Goal: Information Seeking & Learning: Learn about a topic

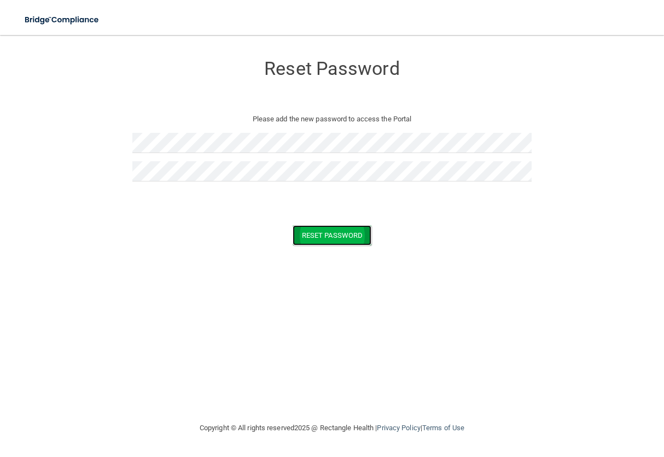
click at [330, 237] on button "Reset Password" at bounding box center [331, 235] width 79 height 20
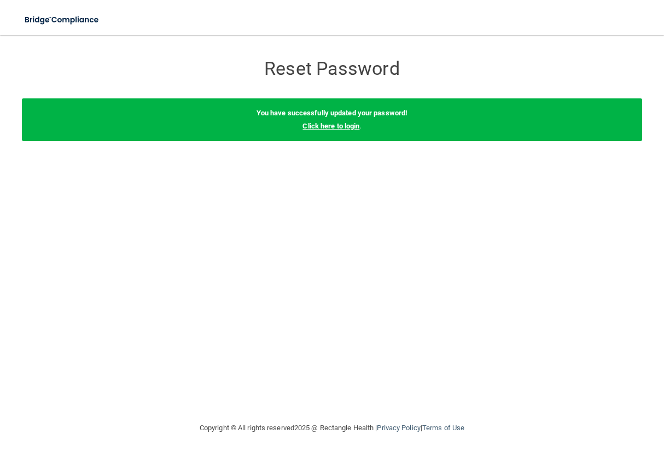
click at [334, 127] on link "Click here to login" at bounding box center [330, 126] width 57 height 8
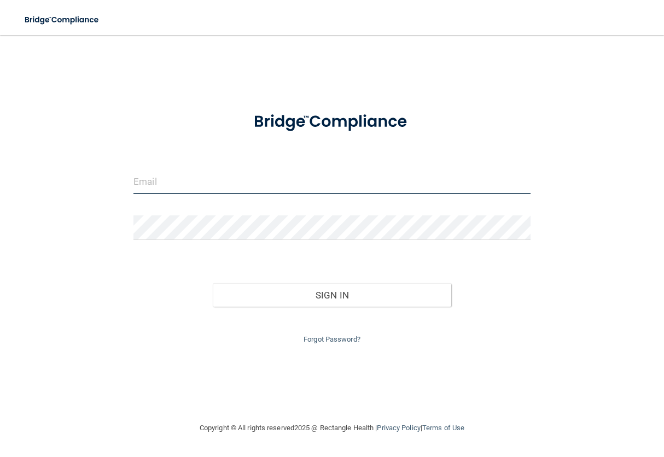
type input "[PERSON_NAME][EMAIL_ADDRESS][DOMAIN_NAME]"
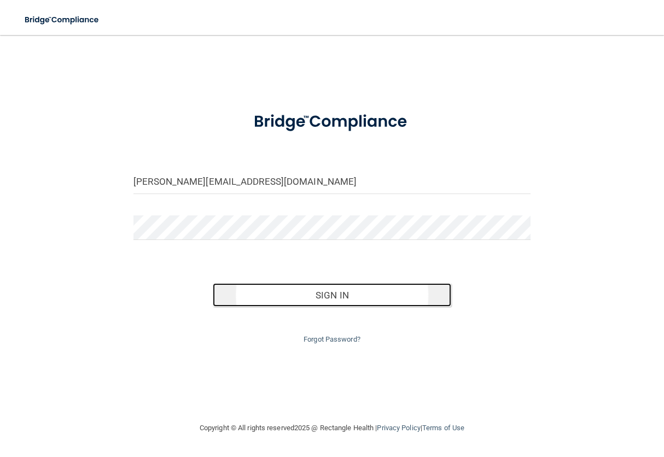
click at [348, 297] on button "Sign In" at bounding box center [332, 295] width 238 height 24
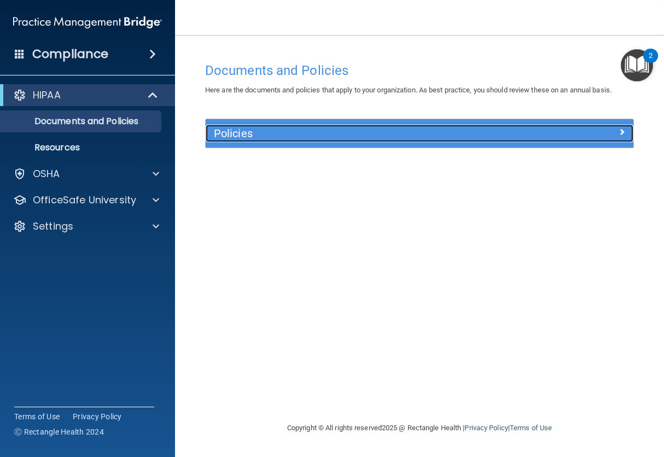
click at [605, 139] on div "Policies" at bounding box center [419, 133] width 427 height 17
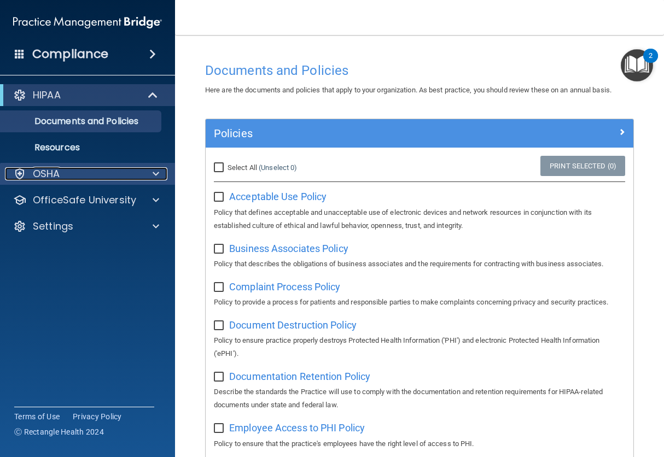
click at [75, 175] on div "OSHA" at bounding box center [73, 173] width 136 height 13
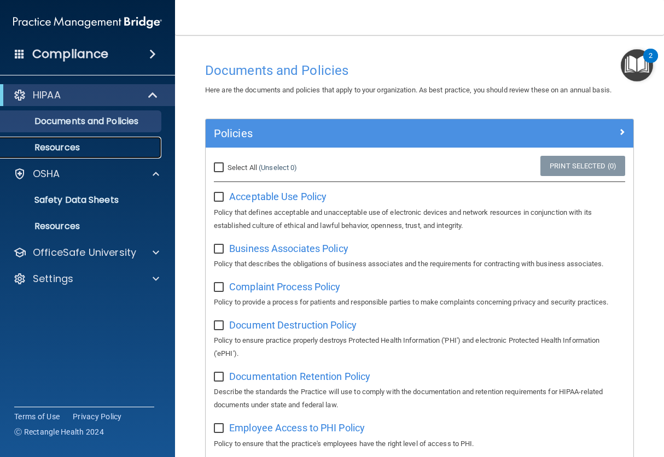
click at [78, 151] on p "Resources" at bounding box center [81, 147] width 149 height 11
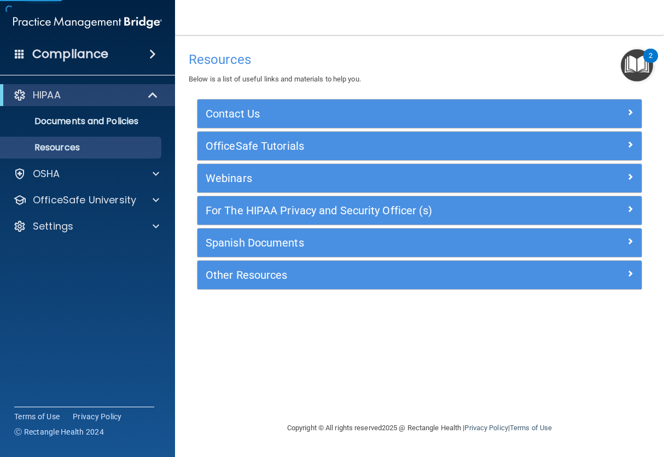
click at [116, 63] on div "Compliance" at bounding box center [87, 54] width 175 height 24
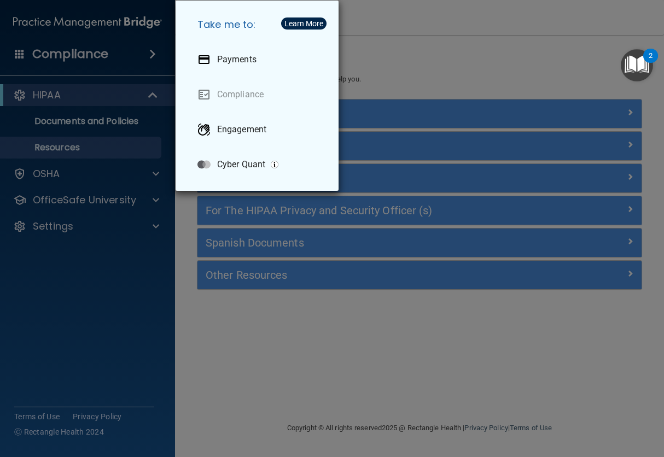
click at [116, 63] on div "Take me to: Payments Compliance Engagement Cyber Quant" at bounding box center [332, 228] width 664 height 457
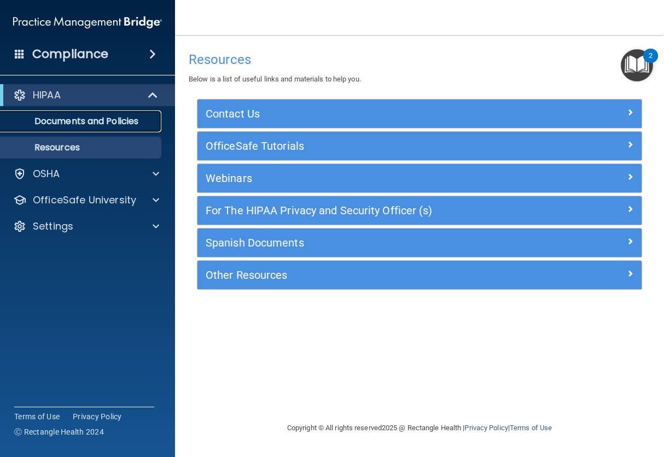
click at [81, 124] on p "Documents and Policies" at bounding box center [81, 121] width 149 height 11
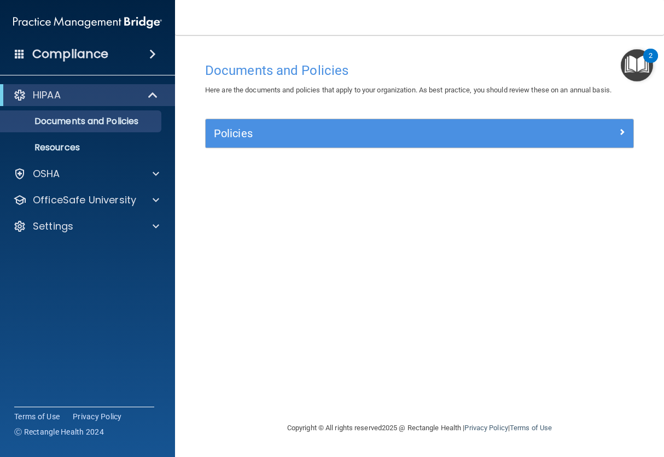
click at [643, 67] on img "Open Resource Center, 2 new notifications" at bounding box center [636, 65] width 32 height 32
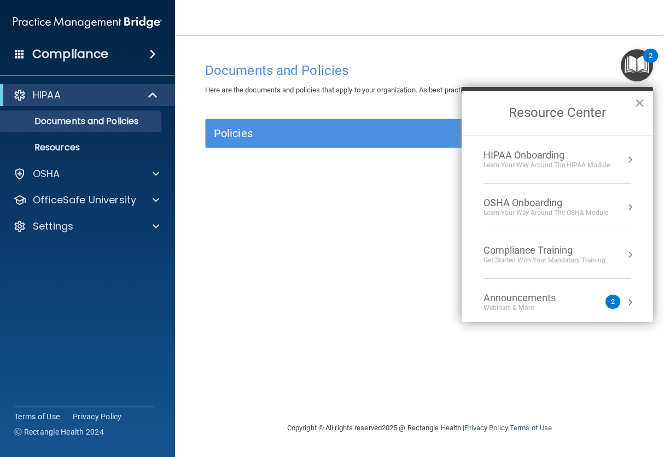
scroll to position [3, 0]
click at [546, 248] on div "Compliance Training" at bounding box center [544, 247] width 122 height 12
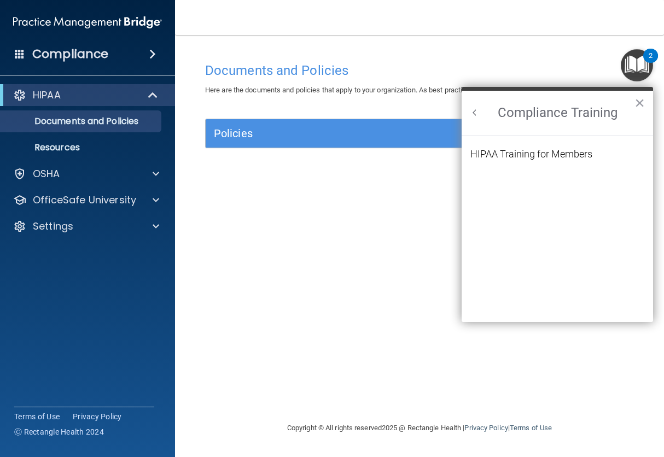
scroll to position [0, 0]
click at [472, 114] on button "Back to Resource Center Home" at bounding box center [474, 112] width 11 height 11
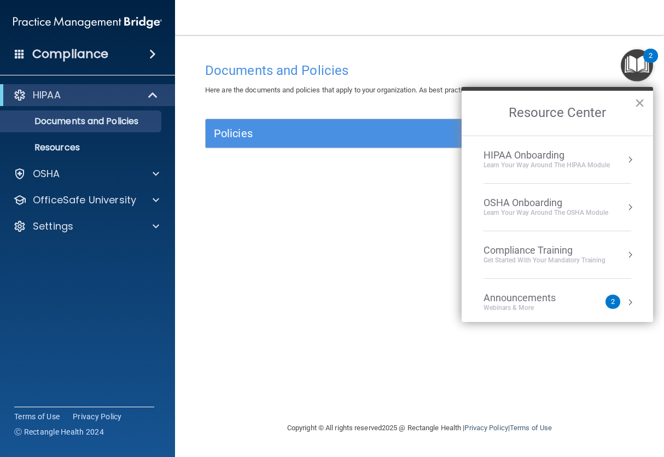
scroll to position [61, 0]
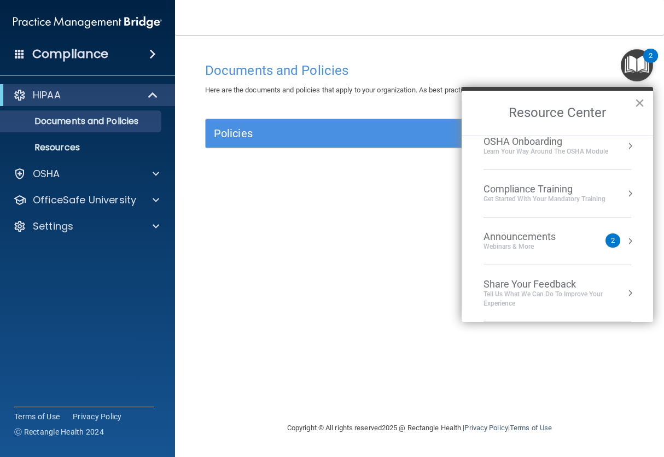
click at [567, 198] on div "Get Started with your mandatory training" at bounding box center [544, 199] width 122 height 9
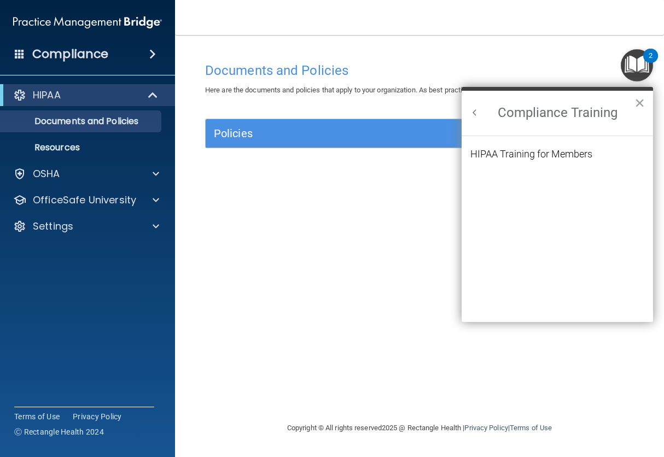
scroll to position [0, 0]
click at [476, 121] on h2 "Compliance Training" at bounding box center [556, 113] width 191 height 45
click at [517, 156] on div "HIPAA Training for Members" at bounding box center [531, 154] width 122 height 10
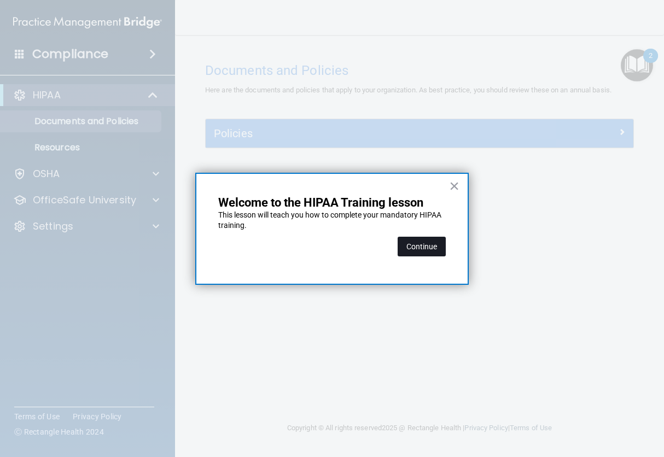
click at [424, 249] on button "Continue" at bounding box center [421, 247] width 48 height 20
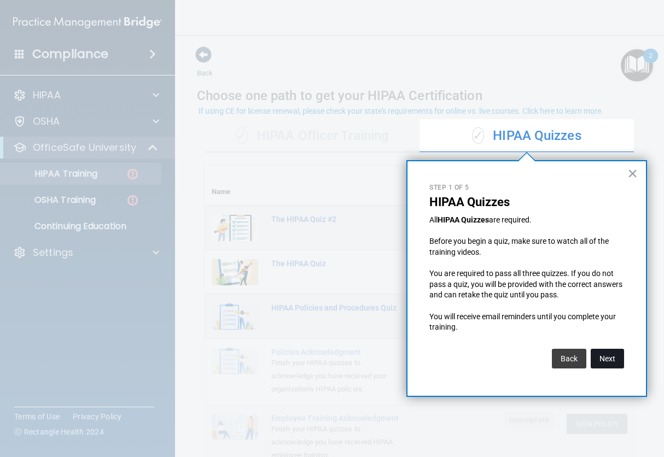
click at [609, 360] on button "Next" at bounding box center [606, 359] width 33 height 20
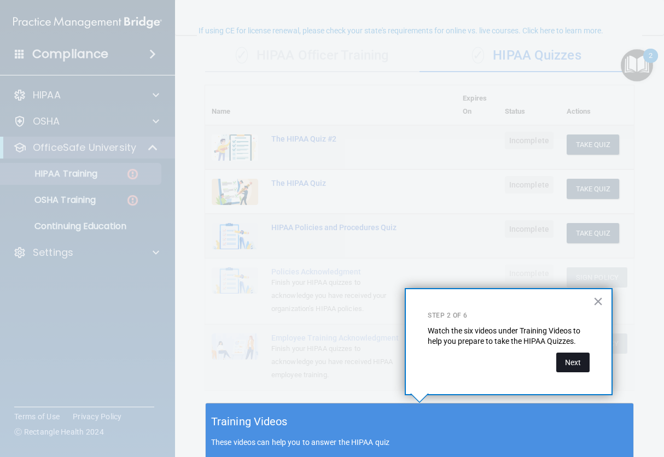
click at [571, 364] on button "Next" at bounding box center [572, 363] width 33 height 20
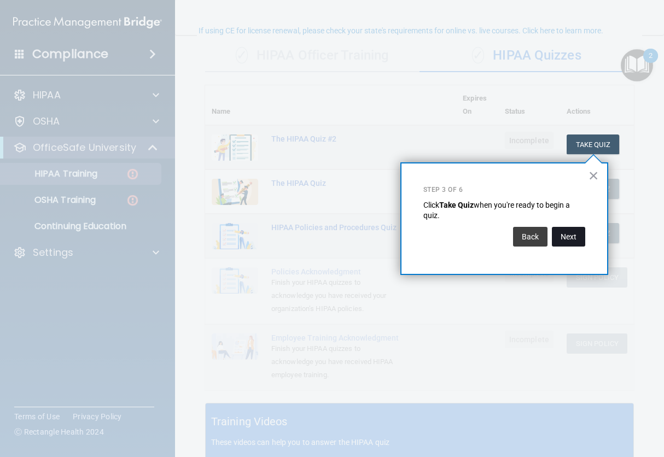
click at [575, 238] on button "Next" at bounding box center [567, 237] width 33 height 20
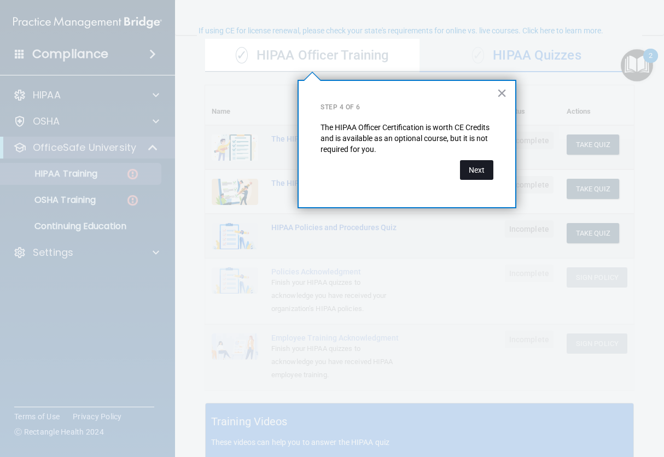
click at [478, 170] on button "Next" at bounding box center [476, 170] width 33 height 20
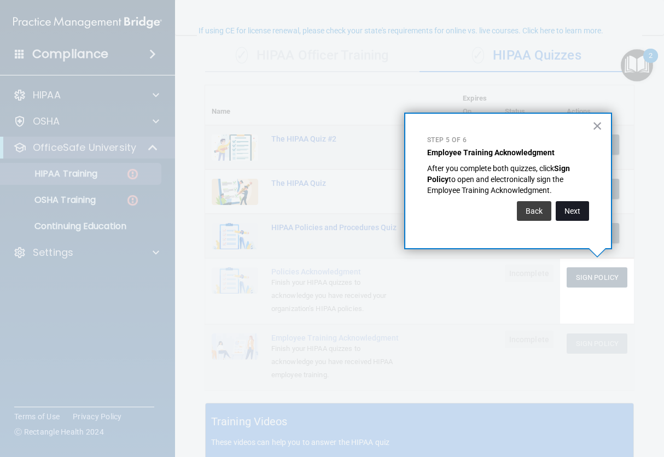
click at [579, 212] on button "Next" at bounding box center [571, 211] width 33 height 20
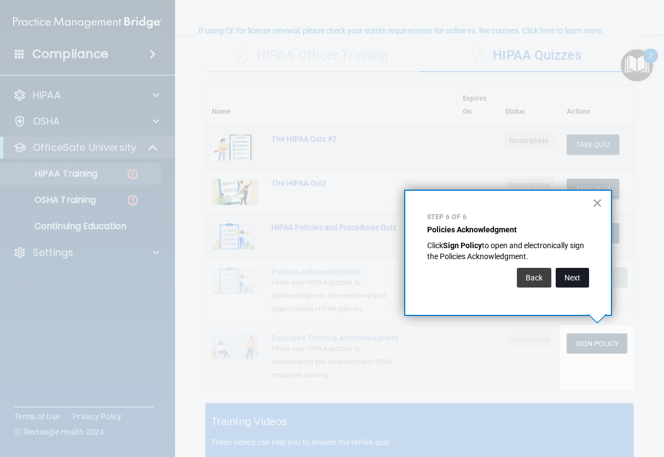
click at [578, 279] on button "Next" at bounding box center [571, 278] width 33 height 20
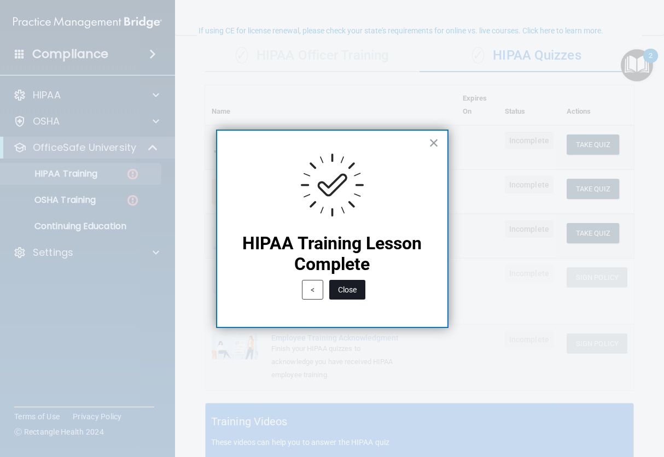
click at [351, 294] on button "Close" at bounding box center [347, 290] width 36 height 20
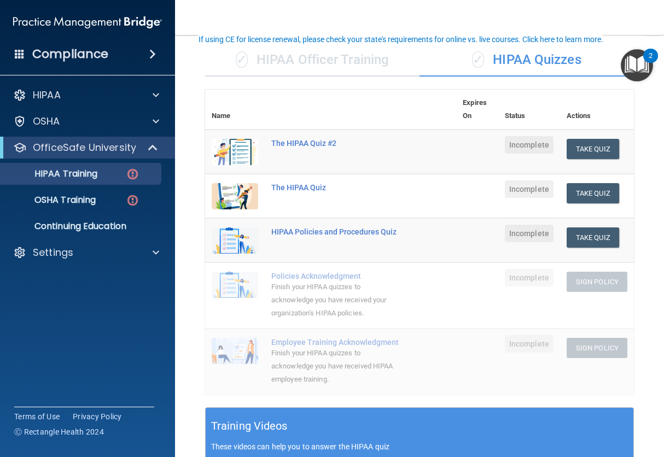
scroll to position [72, 0]
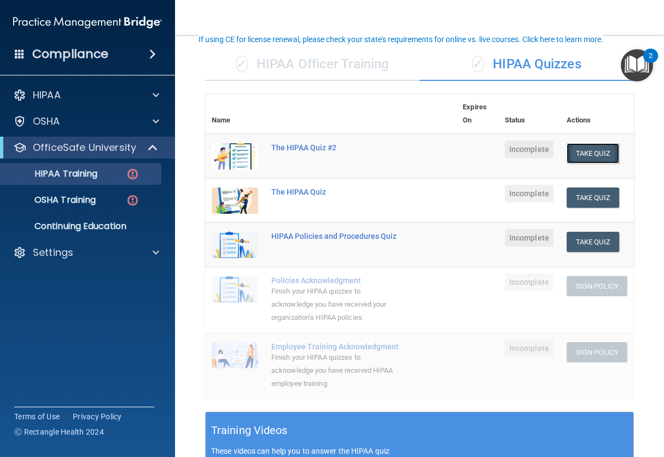
click at [602, 155] on button "Take Quiz" at bounding box center [592, 153] width 52 height 20
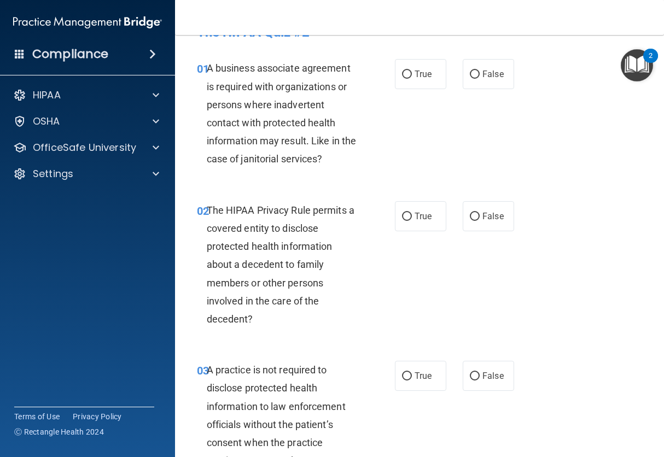
scroll to position [28, 0]
click at [427, 76] on span "True" at bounding box center [422, 73] width 17 height 10
click at [412, 76] on input "True" at bounding box center [407, 74] width 10 height 8
radio input "true"
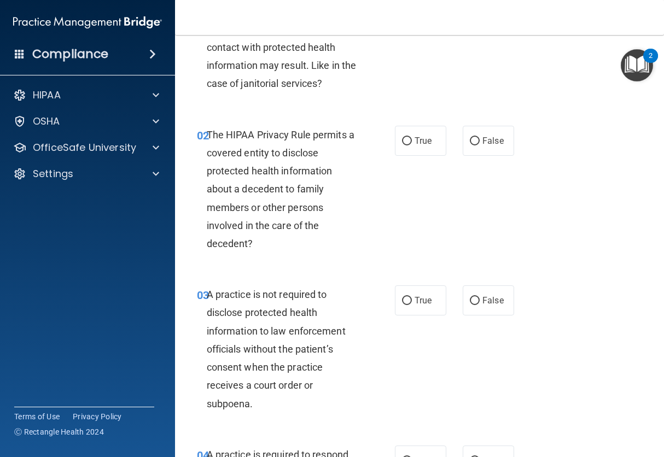
scroll to position [104, 0]
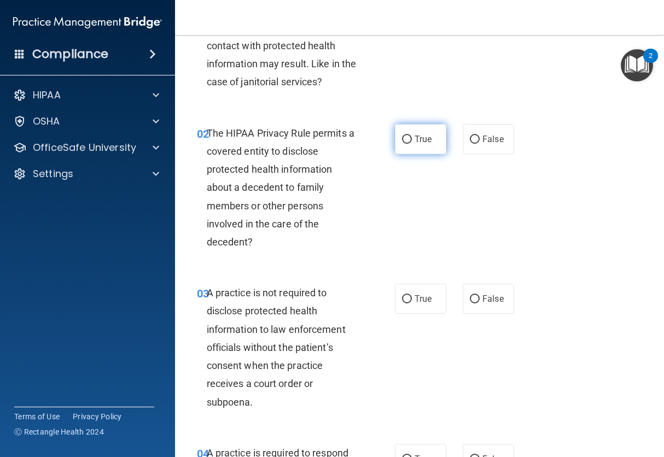
click at [412, 139] on label "True" at bounding box center [420, 139] width 51 height 30
click at [412, 139] on input "True" at bounding box center [407, 140] width 10 height 8
radio input "true"
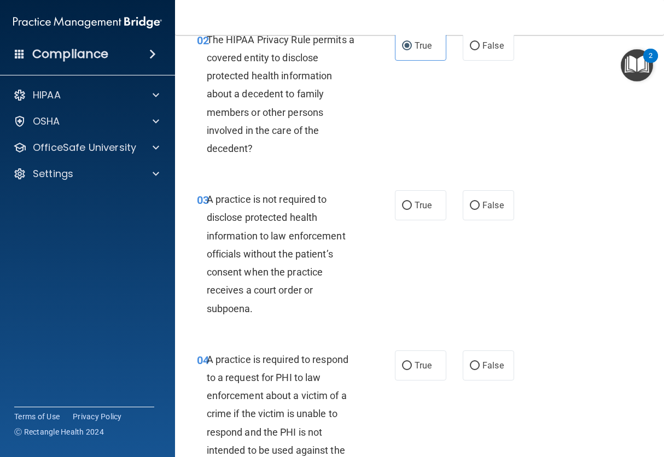
scroll to position [240, 0]
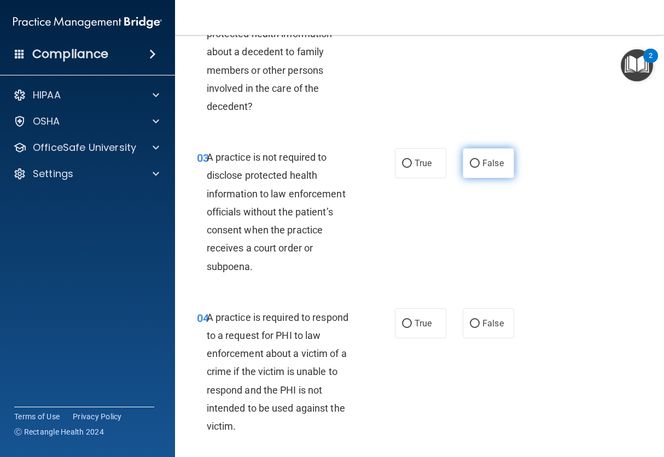
click at [485, 164] on span "False" at bounding box center [492, 163] width 21 height 10
click at [479, 164] on input "False" at bounding box center [475, 164] width 10 height 8
radio input "true"
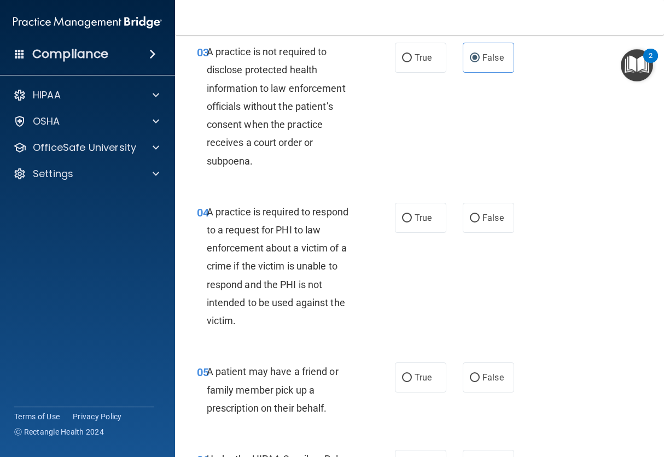
scroll to position [347, 0]
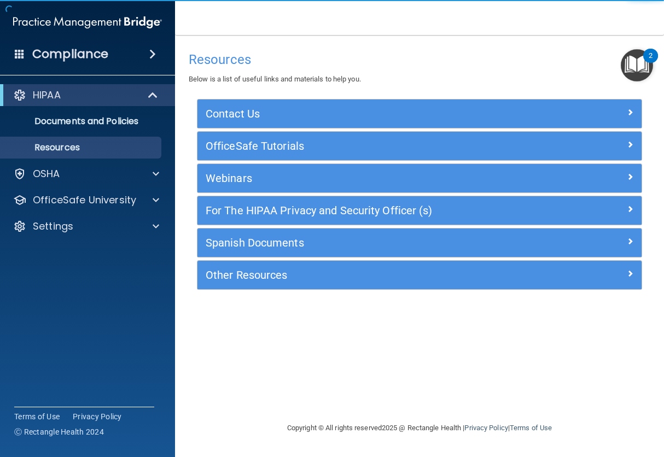
click at [643, 62] on img "Open Resource Center, 2 new notifications" at bounding box center [636, 65] width 32 height 32
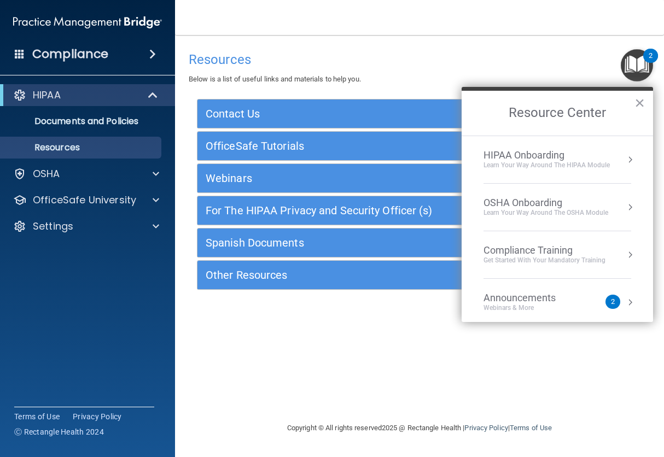
click at [612, 258] on div "Compliance Training Get Started with your mandatory training" at bounding box center [557, 254] width 148 height 21
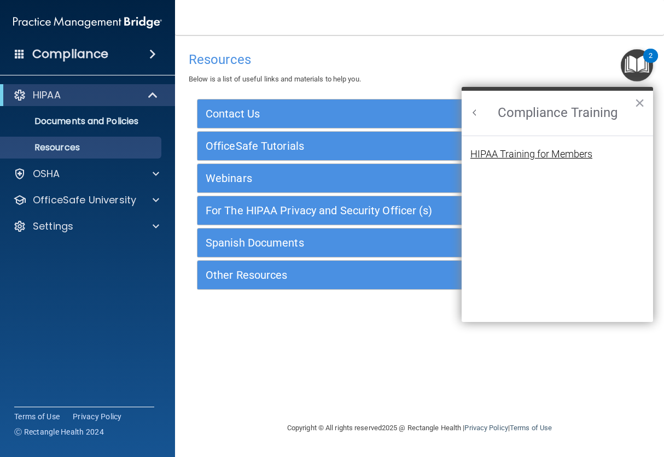
click at [554, 157] on div "HIPAA Training for Members" at bounding box center [531, 154] width 122 height 10
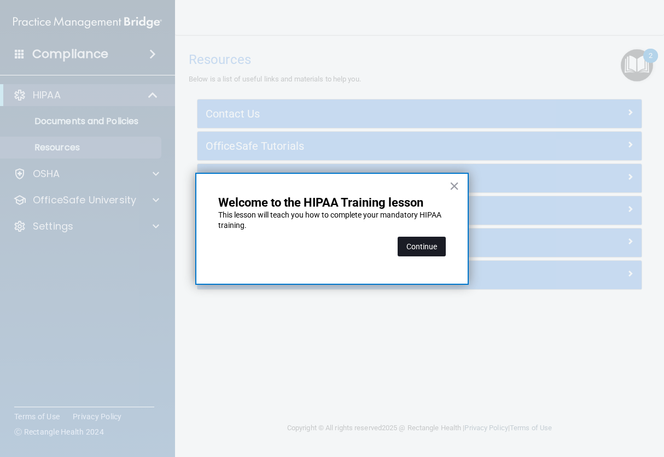
click at [429, 248] on button "Continue" at bounding box center [421, 247] width 48 height 20
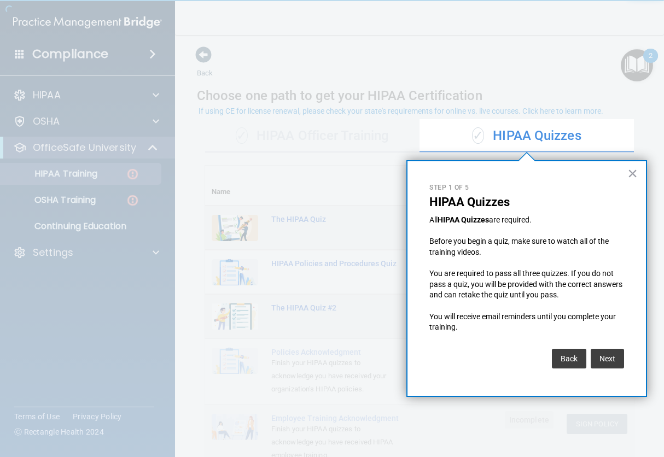
click at [630, 174] on button "×" at bounding box center [632, 173] width 10 height 17
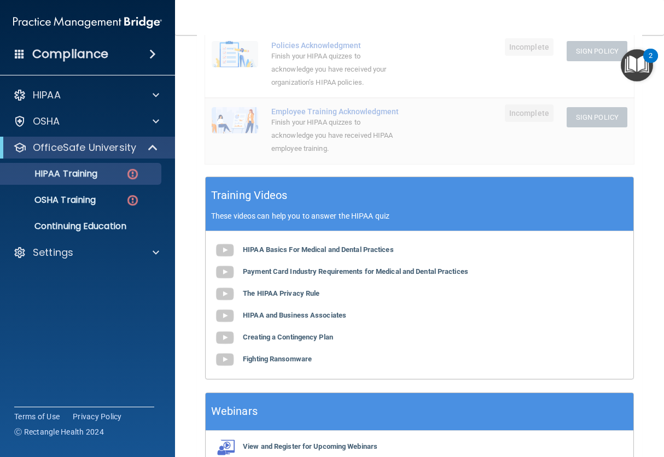
scroll to position [319, 0]
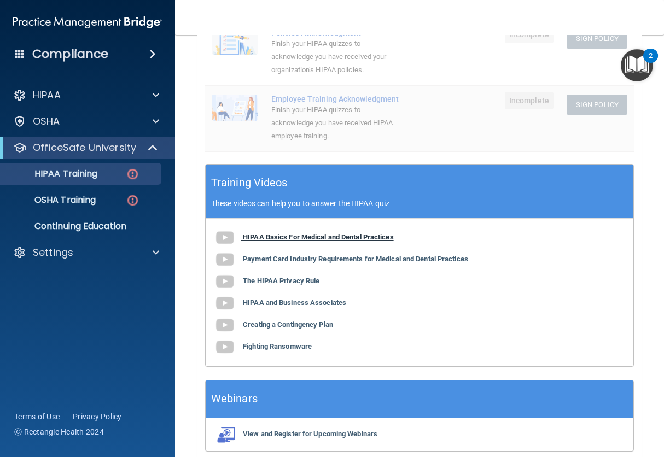
click at [228, 238] on img at bounding box center [225, 238] width 22 height 22
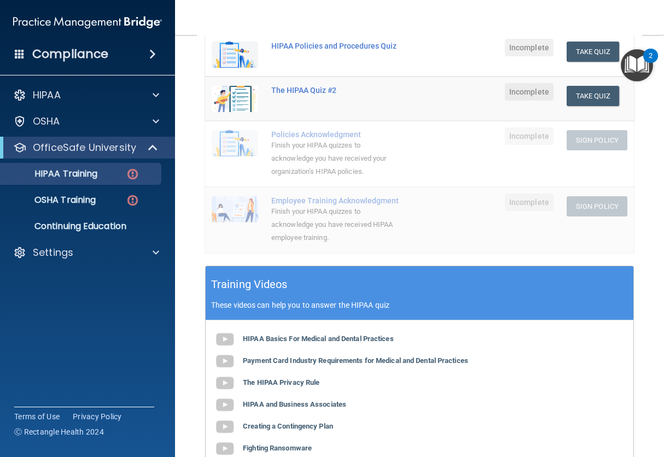
scroll to position [213, 0]
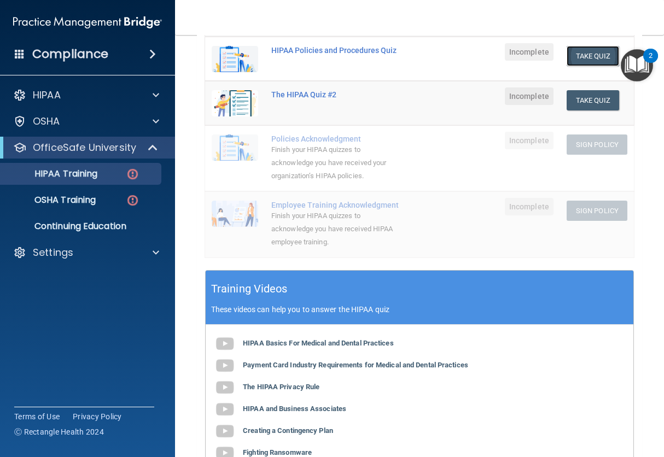
click at [584, 62] on button "Take Quiz" at bounding box center [592, 56] width 52 height 20
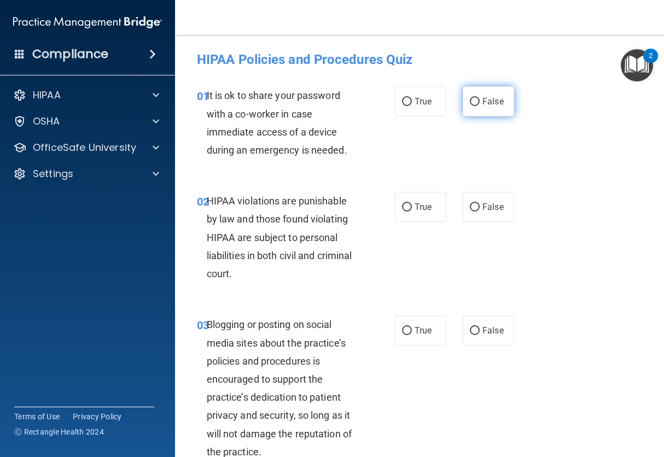
click at [473, 102] on input "False" at bounding box center [475, 102] width 10 height 8
radio input "true"
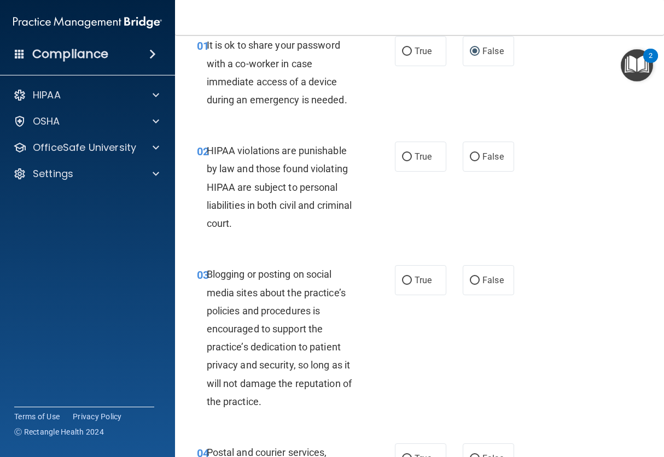
scroll to position [51, 0]
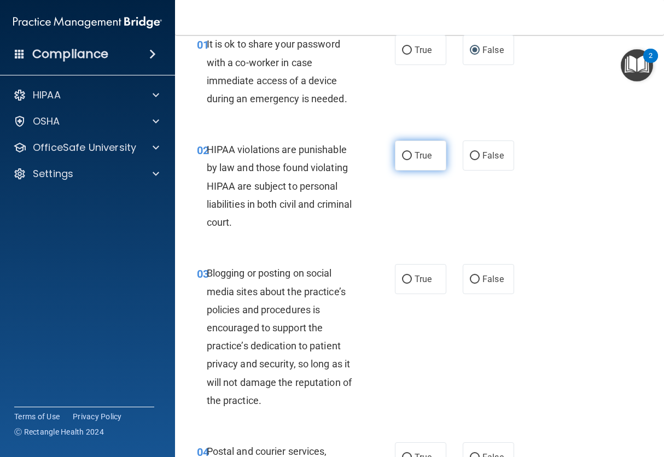
click at [415, 156] on span "True" at bounding box center [422, 155] width 17 height 10
click at [412, 156] on input "True" at bounding box center [407, 156] width 10 height 8
radio input "true"
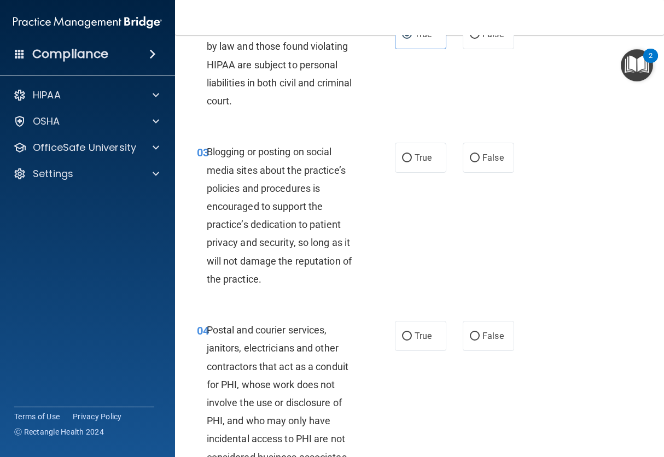
scroll to position [173, 0]
click at [489, 161] on span "False" at bounding box center [492, 157] width 21 height 10
click at [479, 161] on input "False" at bounding box center [475, 158] width 10 height 8
radio input "true"
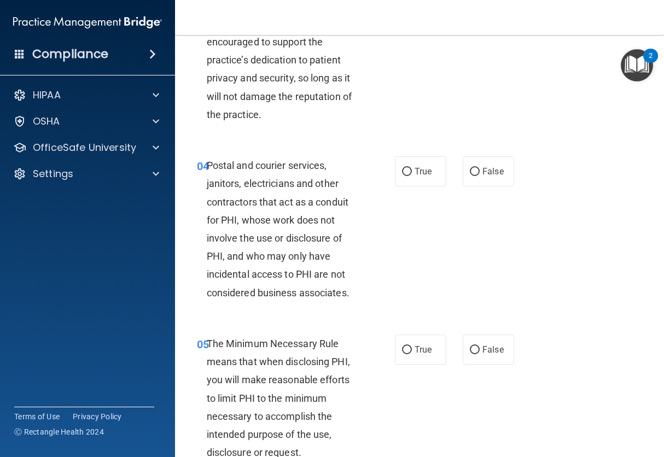
scroll to position [339, 0]
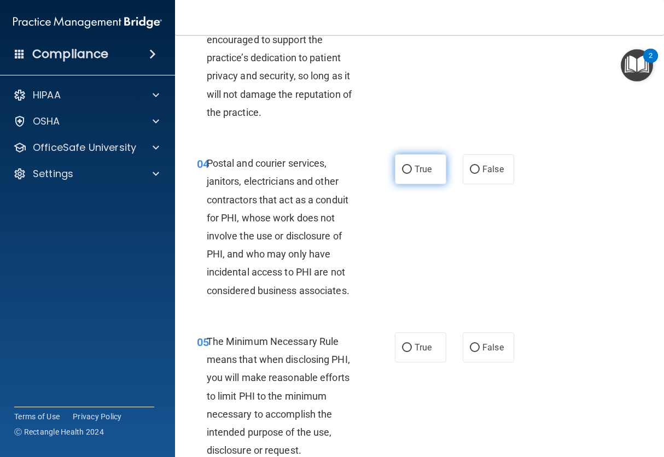
click at [404, 167] on input "True" at bounding box center [407, 170] width 10 height 8
radio input "true"
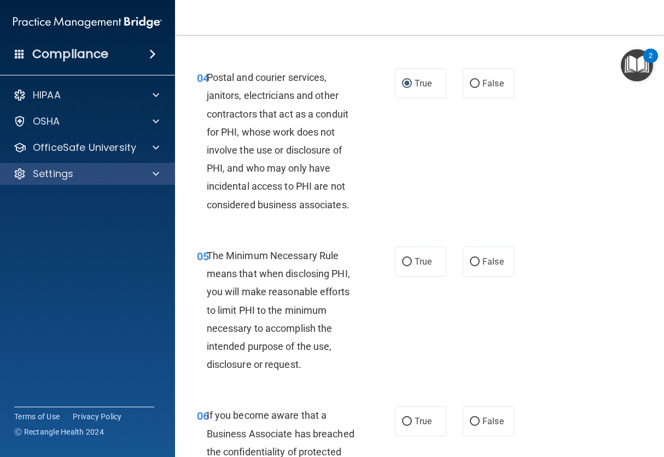
scroll to position [430, 0]
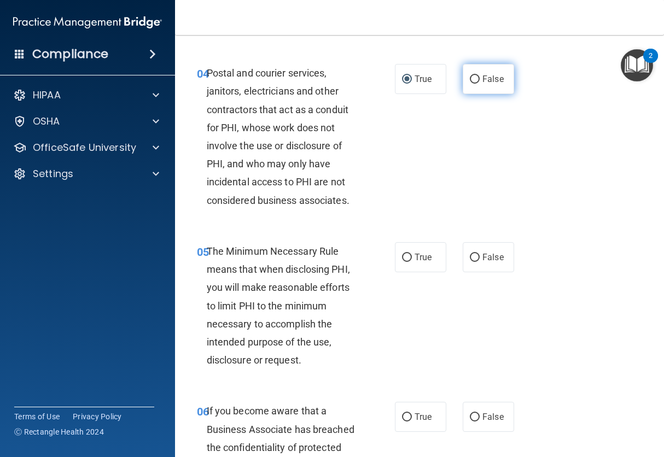
click at [474, 79] on input "False" at bounding box center [475, 79] width 10 height 8
radio input "true"
radio input "false"
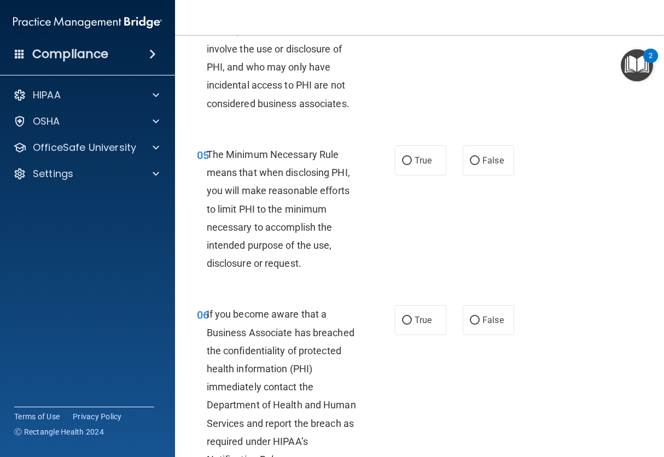
scroll to position [545, 0]
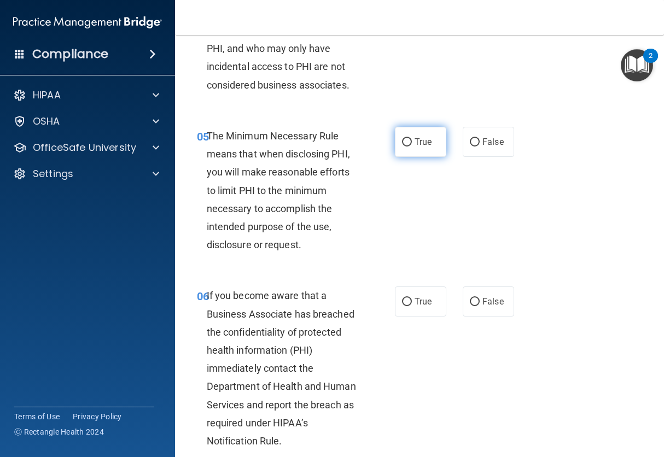
click at [409, 145] on input "True" at bounding box center [407, 142] width 10 height 8
radio input "true"
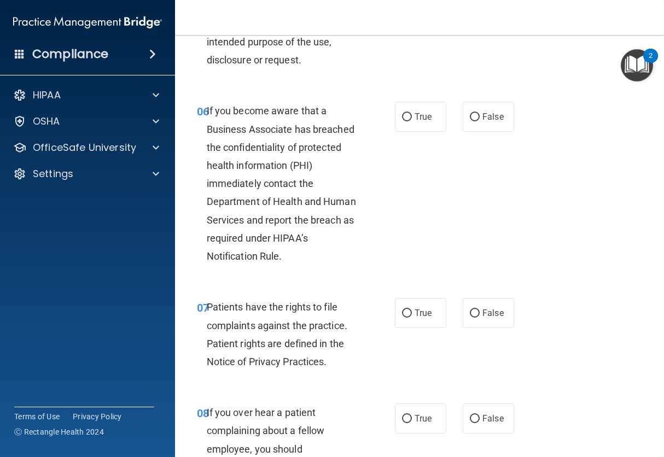
scroll to position [730, 0]
click at [414, 116] on span "True" at bounding box center [422, 116] width 17 height 10
click at [412, 116] on input "True" at bounding box center [407, 117] width 10 height 8
radio input "true"
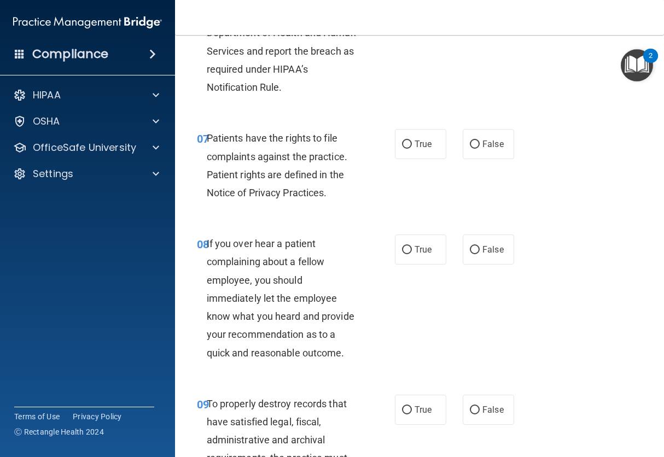
scroll to position [900, 0]
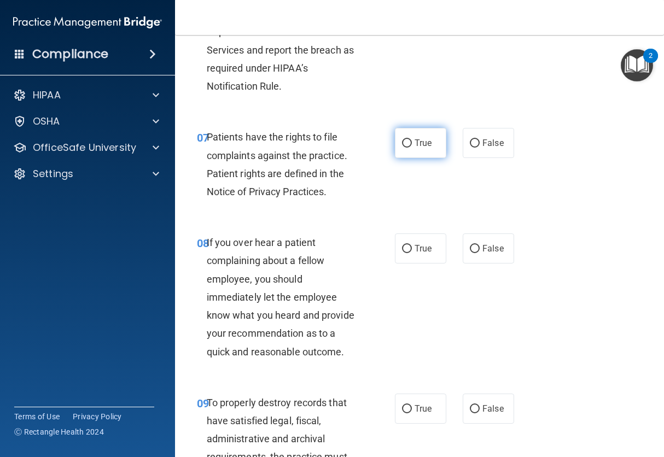
click at [403, 146] on input "True" at bounding box center [407, 143] width 10 height 8
radio input "true"
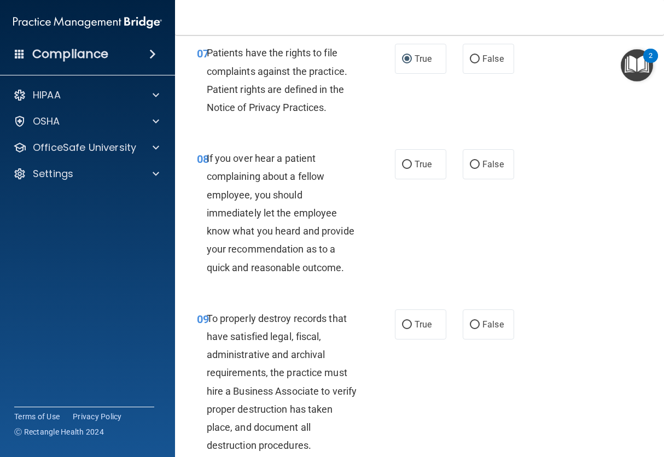
scroll to position [985, 0]
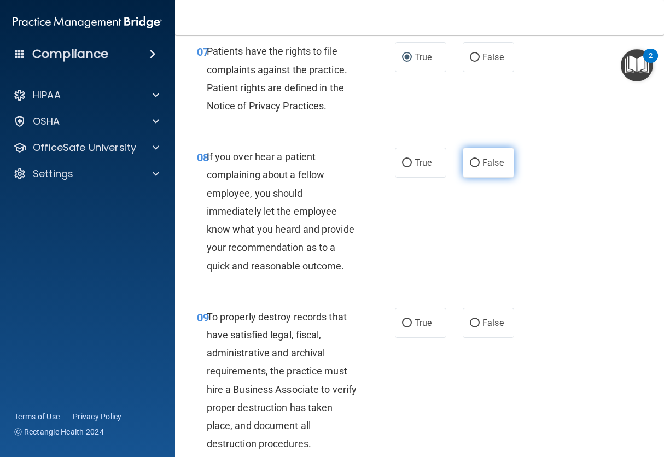
click at [486, 164] on span "False" at bounding box center [492, 162] width 21 height 10
click at [479, 164] on input "False" at bounding box center [475, 163] width 10 height 8
radio input "true"
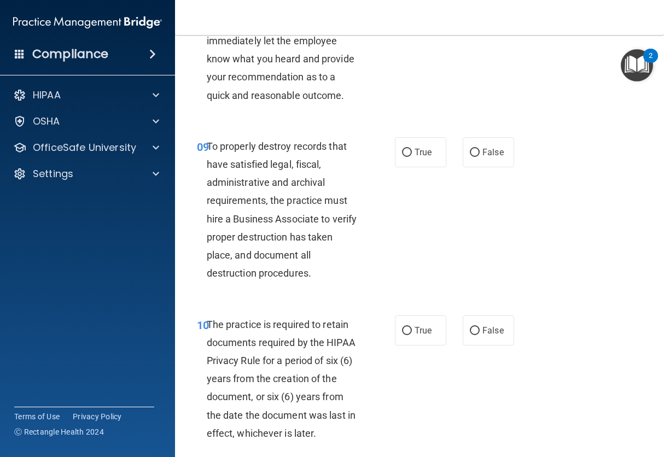
scroll to position [1157, 0]
click at [485, 154] on span "False" at bounding box center [492, 151] width 21 height 10
click at [479, 154] on input "False" at bounding box center [475, 152] width 10 height 8
radio input "true"
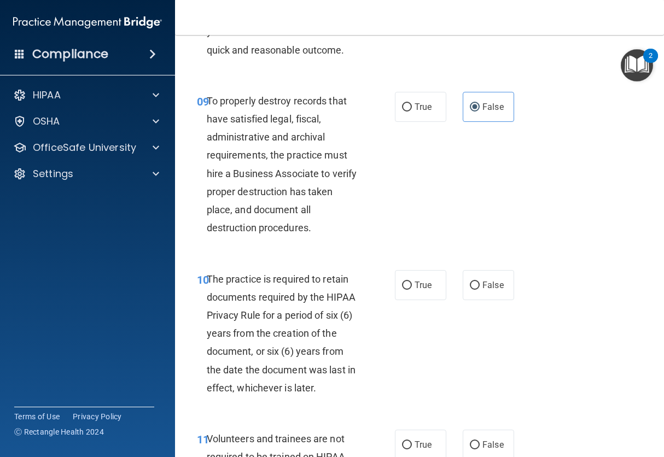
scroll to position [1205, 0]
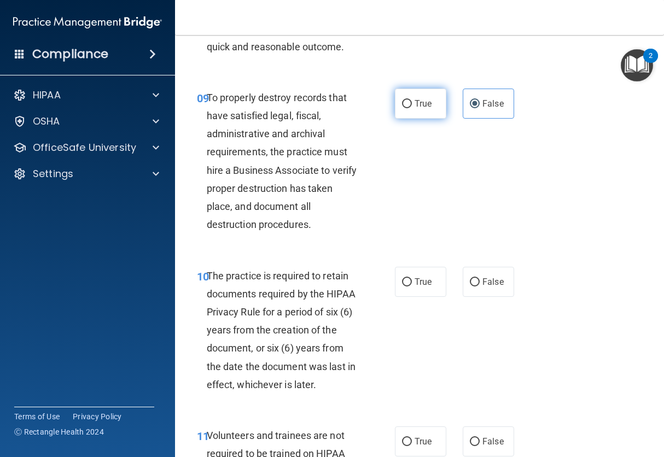
click at [416, 105] on span "True" at bounding box center [422, 103] width 17 height 10
click at [412, 105] on input "True" at bounding box center [407, 104] width 10 height 8
radio input "true"
radio input "false"
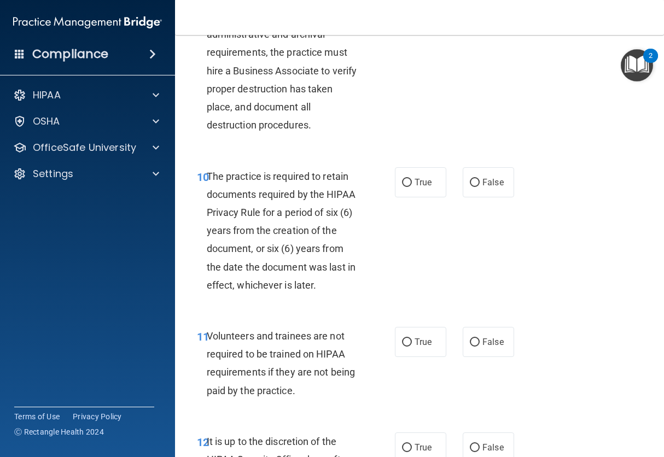
scroll to position [1305, 0]
click at [408, 184] on input "True" at bounding box center [407, 182] width 10 height 8
radio input "true"
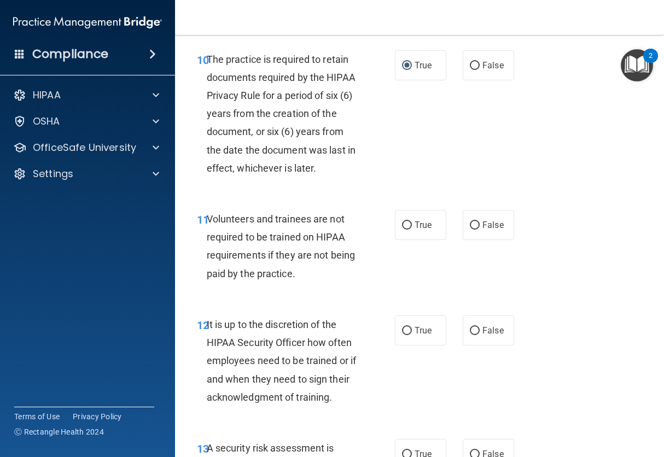
scroll to position [1434, 0]
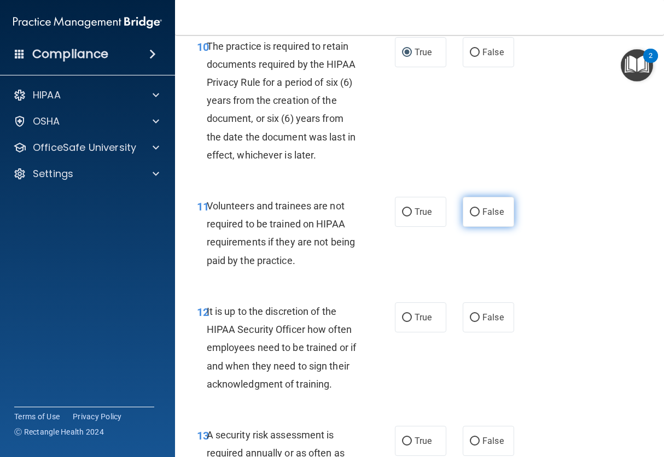
click at [496, 212] on span "False" at bounding box center [492, 212] width 21 height 10
click at [479, 212] on input "False" at bounding box center [475, 212] width 10 height 8
radio input "true"
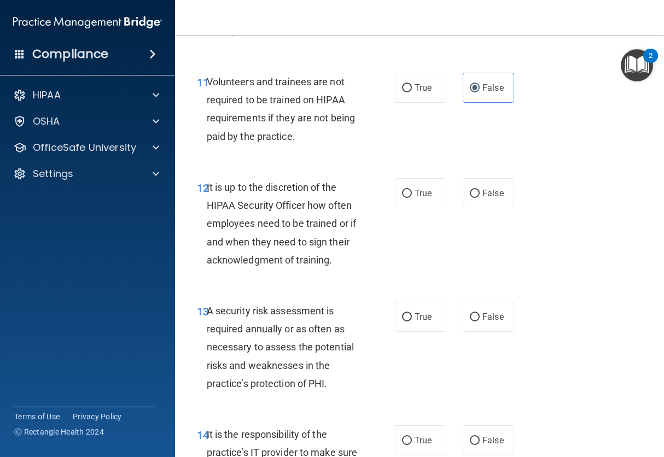
scroll to position [1565, 0]
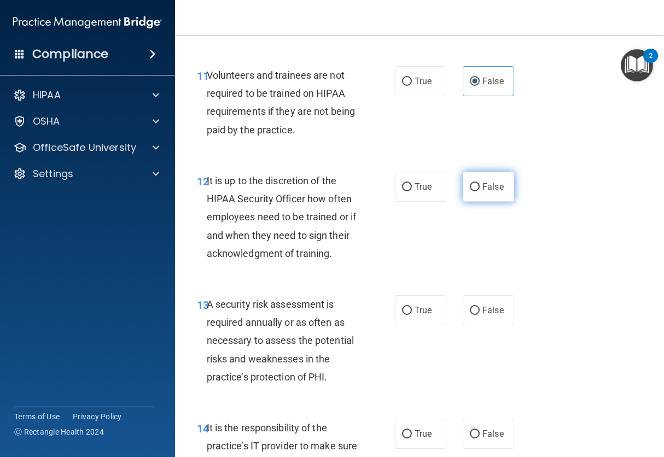
click at [493, 190] on span "False" at bounding box center [492, 186] width 21 height 10
click at [479, 190] on input "False" at bounding box center [475, 187] width 10 height 8
radio input "true"
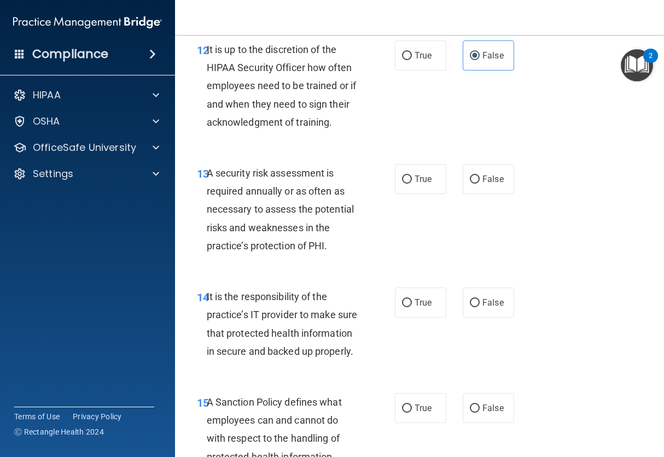
scroll to position [1709, 0]
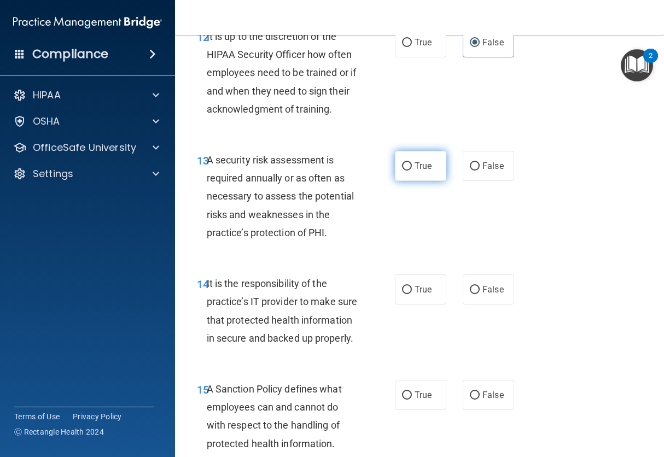
click at [418, 169] on span "True" at bounding box center [422, 166] width 17 height 10
click at [412, 169] on input "True" at bounding box center [407, 166] width 10 height 8
radio input "true"
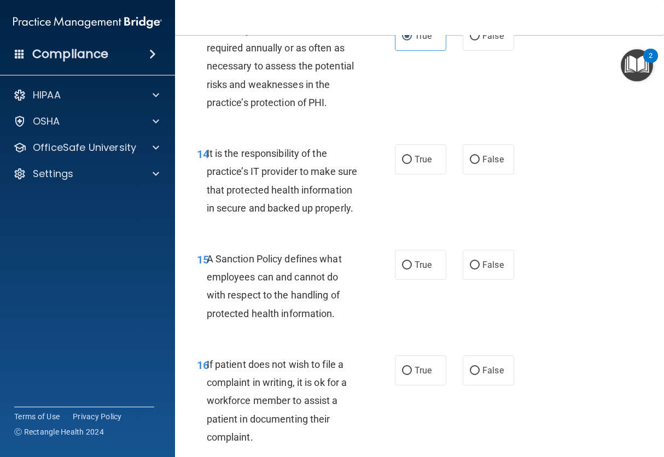
scroll to position [1841, 0]
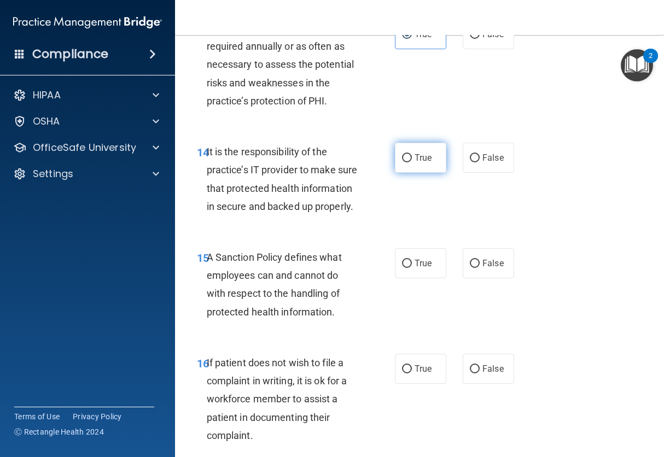
click at [415, 161] on span "True" at bounding box center [422, 157] width 17 height 10
click at [412, 161] on input "True" at bounding box center [407, 158] width 10 height 8
radio input "true"
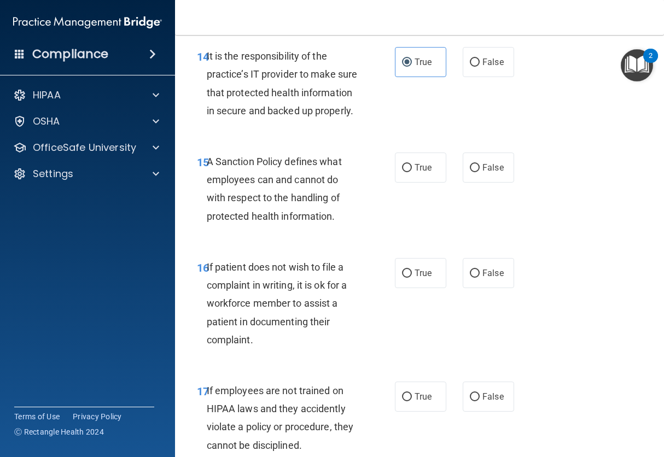
scroll to position [1938, 0]
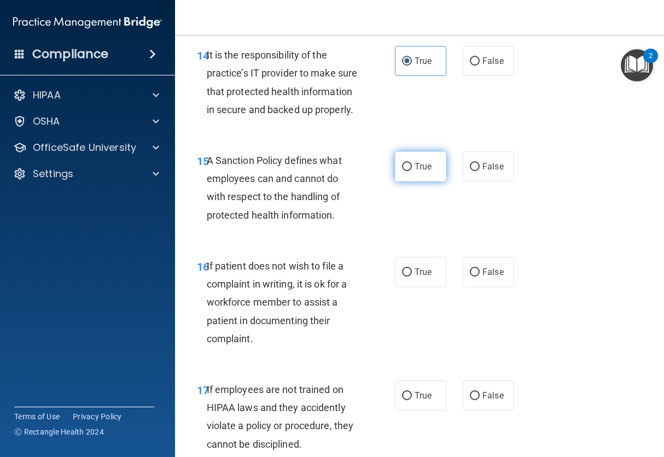
click at [409, 168] on input "True" at bounding box center [407, 167] width 10 height 8
radio input "true"
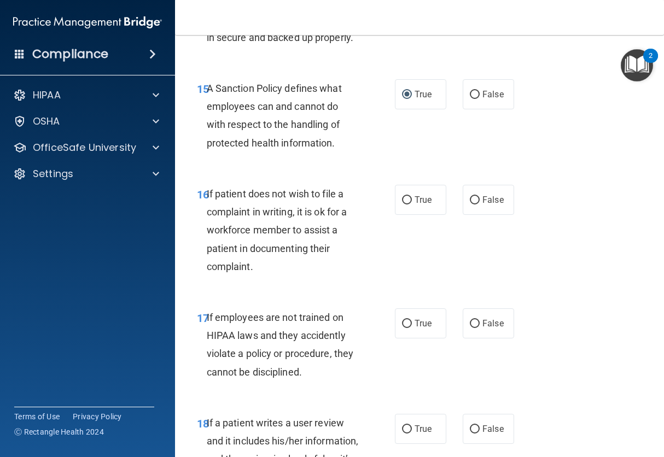
scroll to position [2032, 0]
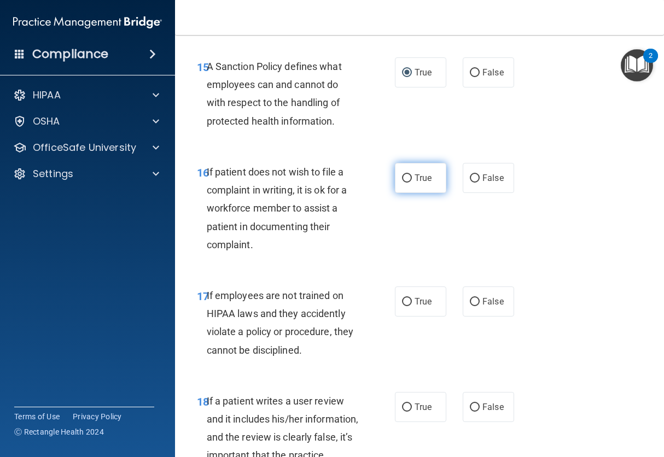
click at [396, 179] on label "True" at bounding box center [420, 178] width 51 height 30
click at [402, 179] on input "True" at bounding box center [407, 178] width 10 height 8
radio input "true"
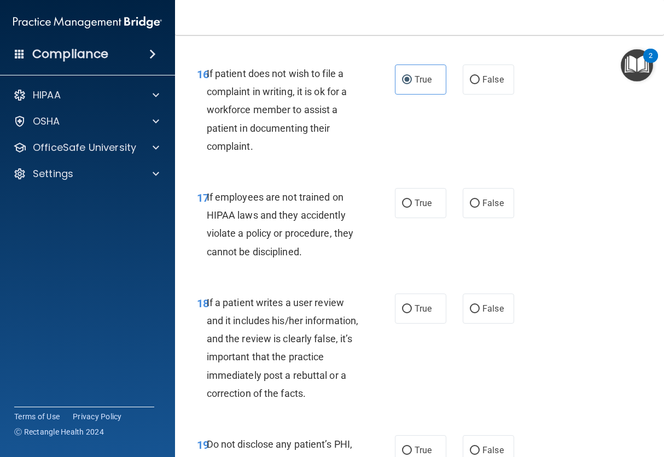
scroll to position [2131, 0]
click at [480, 209] on label "False" at bounding box center [487, 202] width 51 height 30
click at [479, 207] on input "False" at bounding box center [475, 203] width 10 height 8
radio input "true"
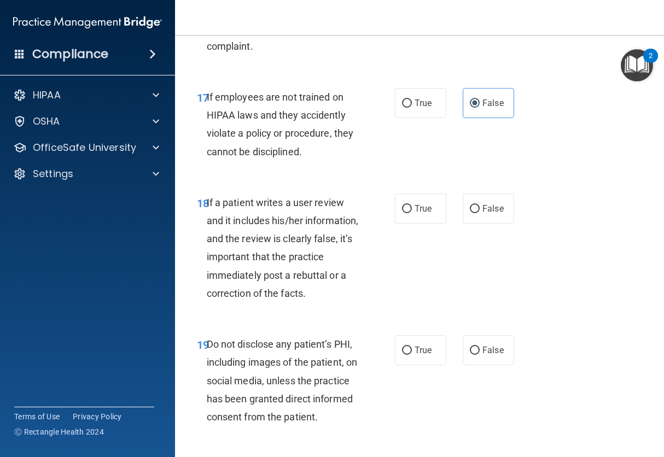
scroll to position [2246, 0]
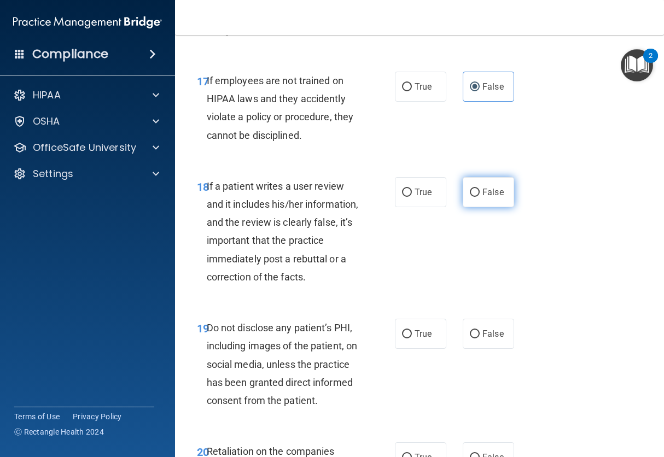
click at [477, 196] on input "False" at bounding box center [475, 193] width 10 height 8
radio input "true"
click at [414, 188] on span "True" at bounding box center [422, 192] width 17 height 10
click at [412, 189] on input "True" at bounding box center [407, 193] width 10 height 8
radio input "true"
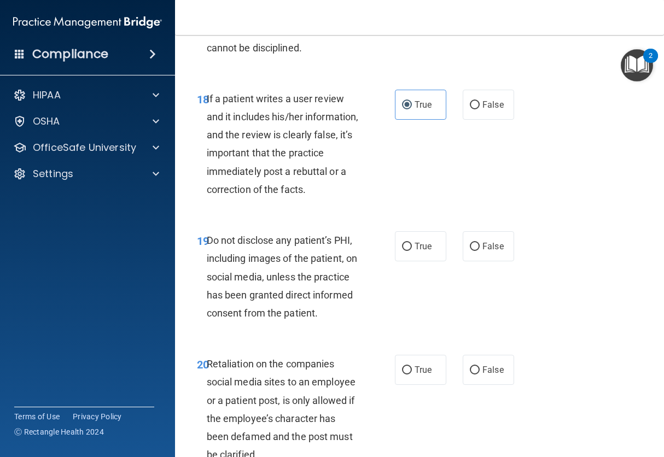
scroll to position [2335, 0]
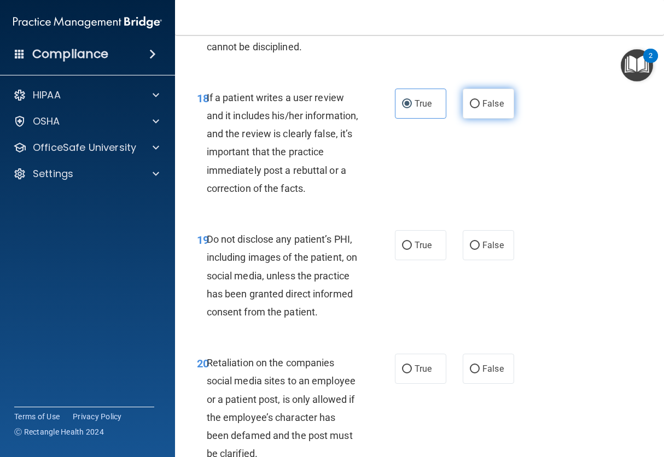
click at [489, 97] on label "False" at bounding box center [487, 104] width 51 height 30
click at [479, 100] on input "False" at bounding box center [475, 104] width 10 height 8
radio input "true"
radio input "false"
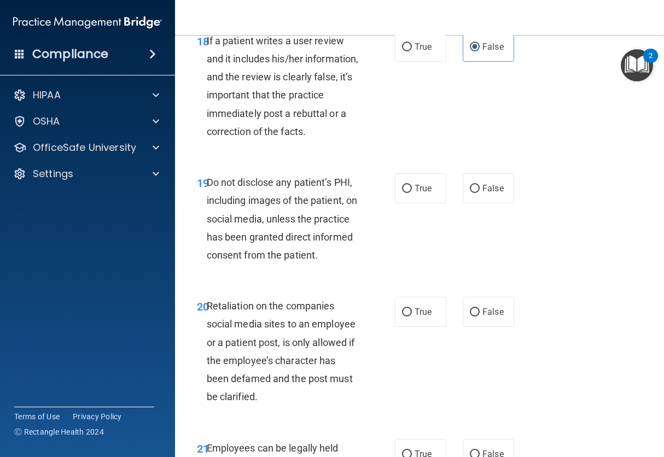
scroll to position [2394, 0]
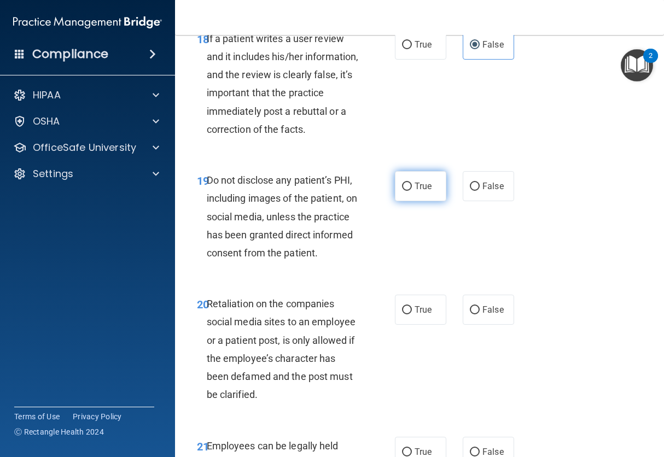
click at [415, 201] on label "True" at bounding box center [420, 186] width 51 height 30
click at [412, 191] on input "True" at bounding box center [407, 187] width 10 height 8
radio input "true"
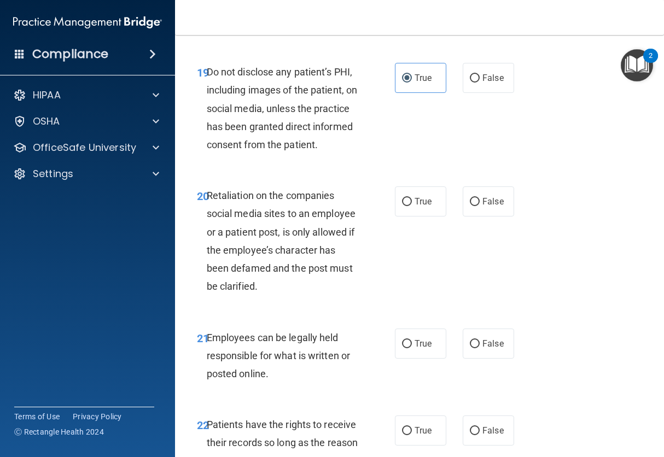
scroll to position [2516, 0]
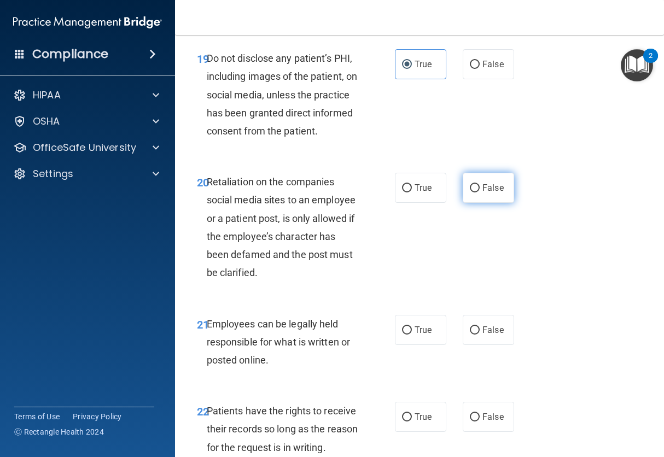
click at [491, 193] on span "False" at bounding box center [492, 188] width 21 height 10
click at [479, 192] on input "False" at bounding box center [475, 188] width 10 height 8
radio input "true"
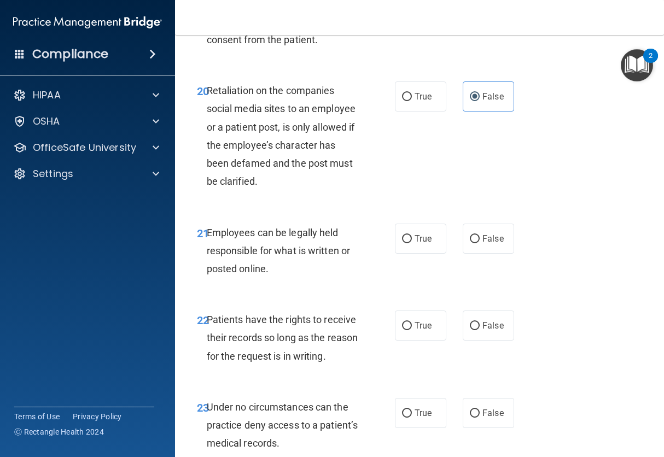
scroll to position [2608, 0]
click at [409, 243] on input "True" at bounding box center [407, 238] width 10 height 8
radio input "true"
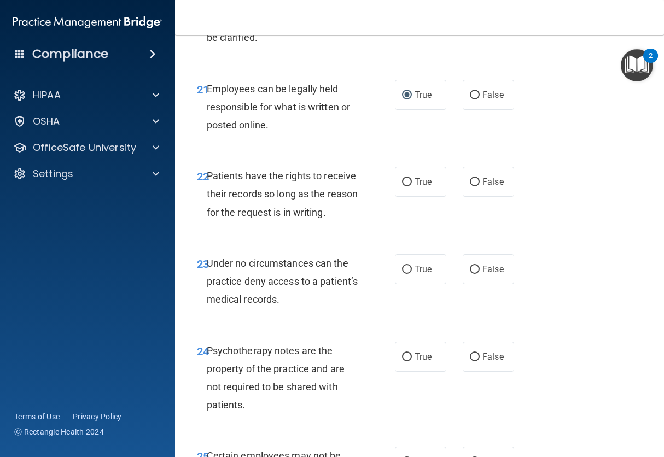
scroll to position [2760, 0]
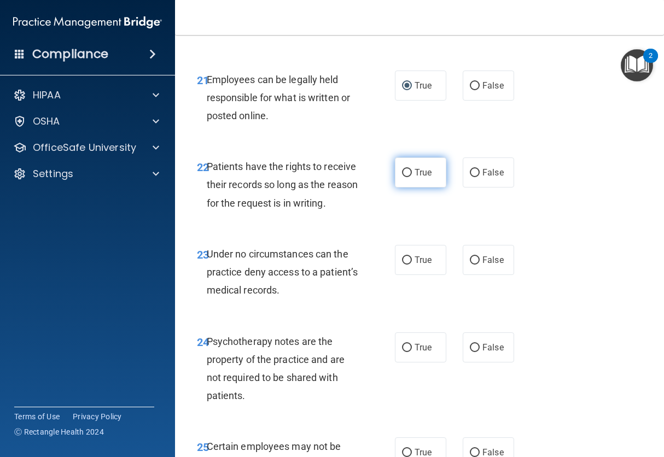
click at [415, 178] on span "True" at bounding box center [422, 172] width 17 height 10
click at [412, 177] on input "True" at bounding box center [407, 173] width 10 height 8
radio input "true"
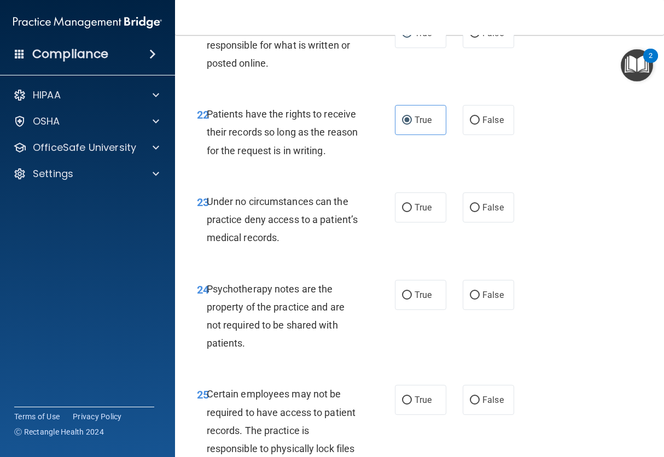
scroll to position [2836, 0]
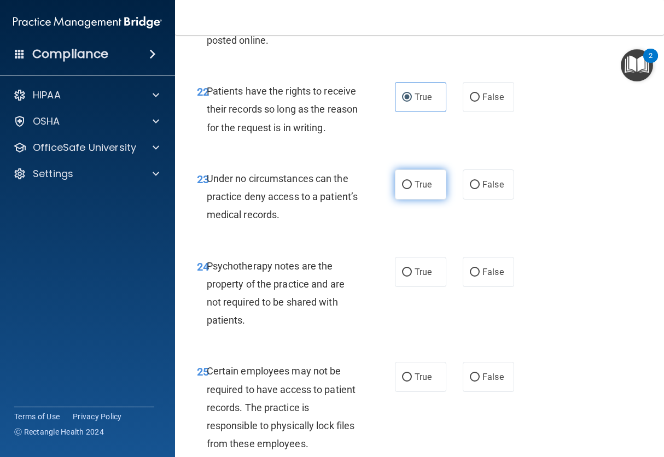
click at [408, 189] on input "True" at bounding box center [407, 185] width 10 height 8
radio input "true"
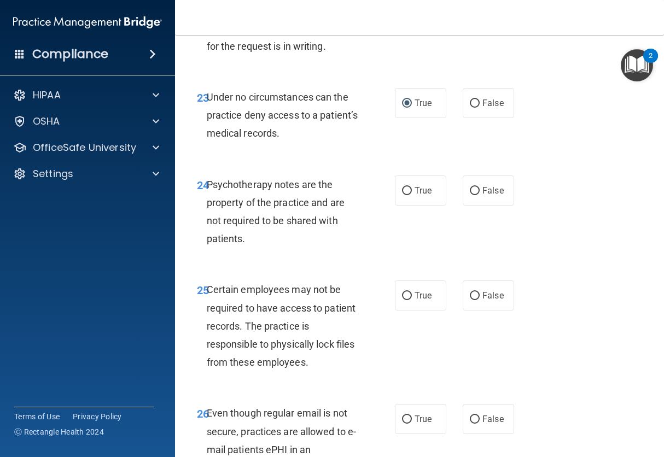
scroll to position [2924, 0]
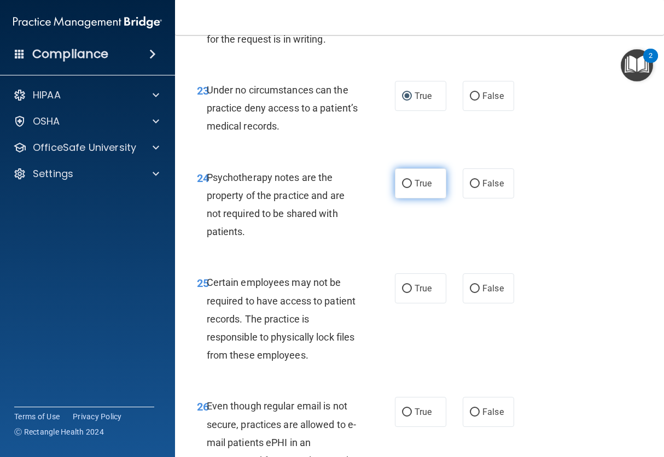
click at [403, 188] on input "True" at bounding box center [407, 184] width 10 height 8
radio input "true"
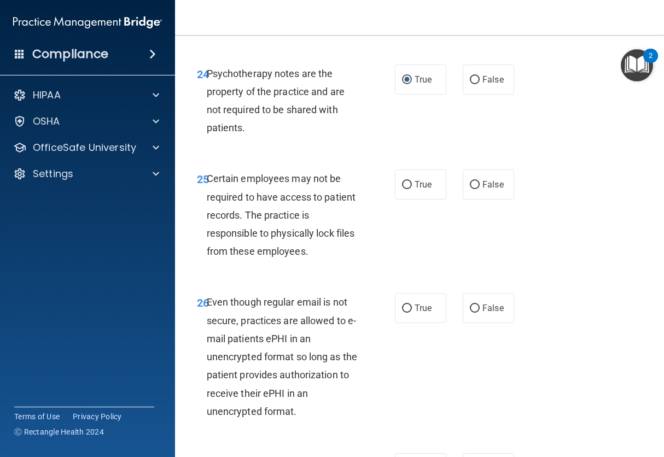
scroll to position [3035, 0]
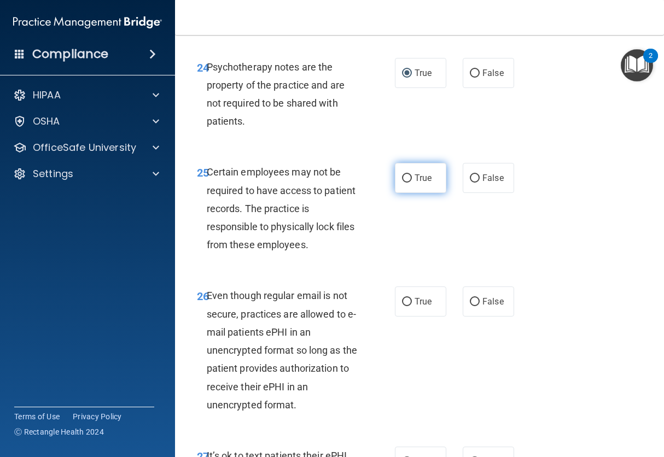
click at [415, 183] on span "True" at bounding box center [422, 178] width 17 height 10
click at [412, 183] on input "True" at bounding box center [407, 178] width 10 height 8
radio input "true"
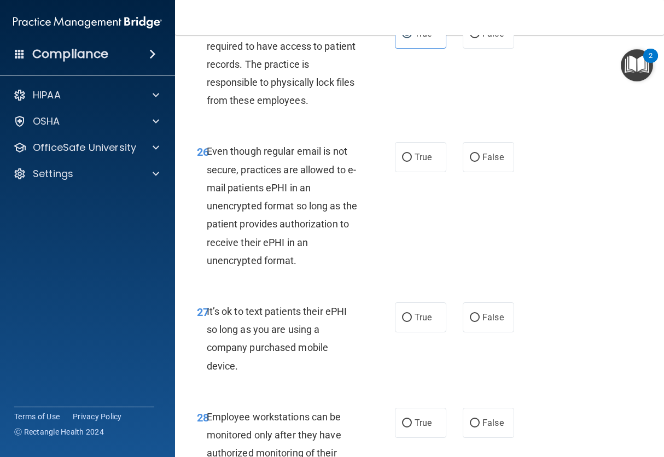
scroll to position [3180, 0]
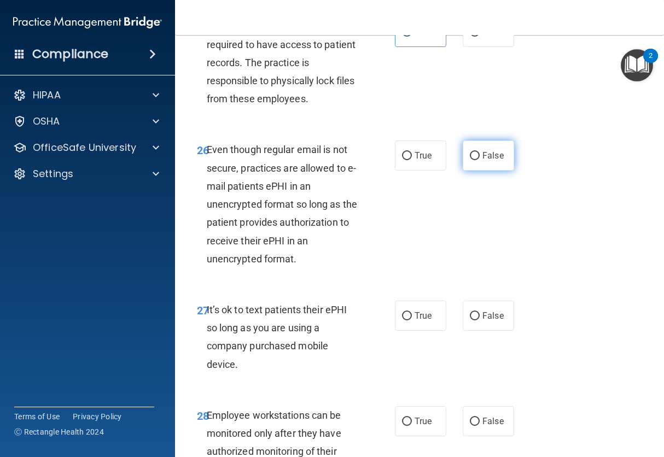
click at [478, 160] on input "False" at bounding box center [475, 156] width 10 height 8
radio input "true"
click at [416, 161] on span "True" at bounding box center [422, 155] width 17 height 10
click at [412, 160] on input "True" at bounding box center [407, 156] width 10 height 8
radio input "true"
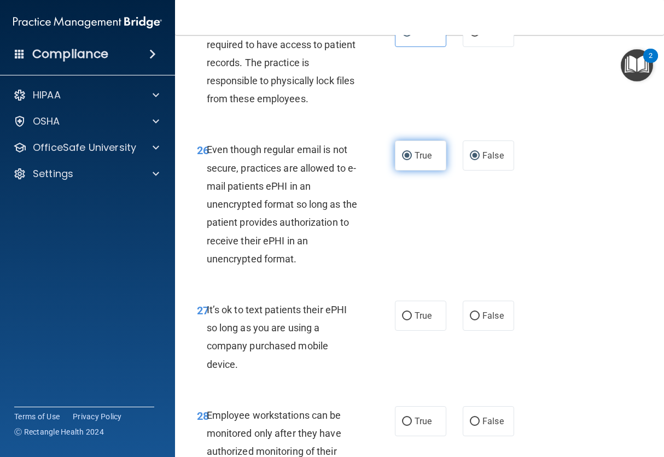
radio input "false"
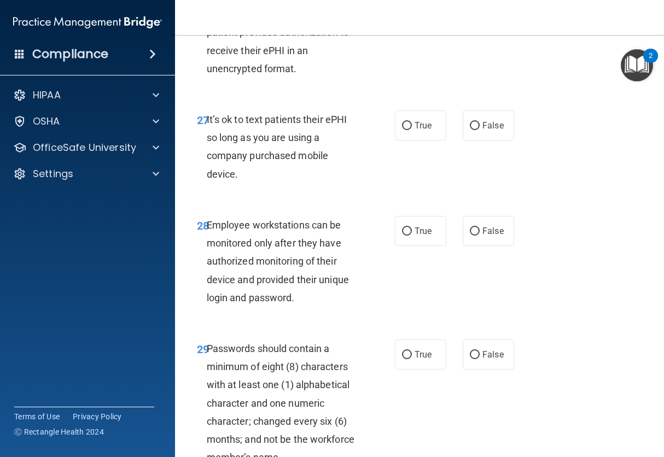
scroll to position [3373, 0]
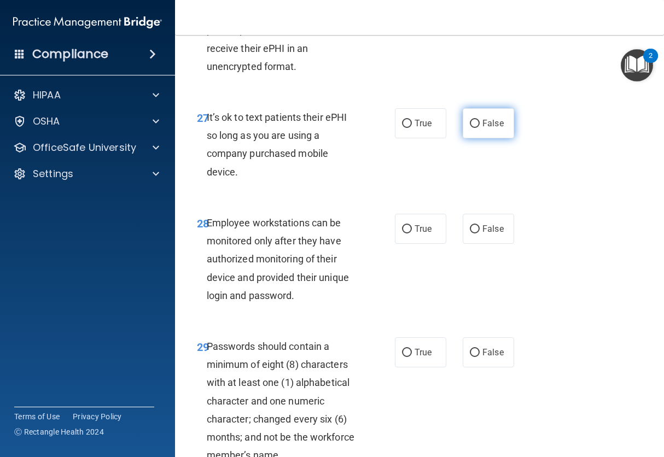
click at [482, 128] on span "False" at bounding box center [492, 123] width 21 height 10
click at [479, 128] on input "False" at bounding box center [475, 124] width 10 height 8
radio input "true"
click at [419, 128] on span "True" at bounding box center [422, 123] width 17 height 10
click at [412, 128] on input "True" at bounding box center [407, 124] width 10 height 8
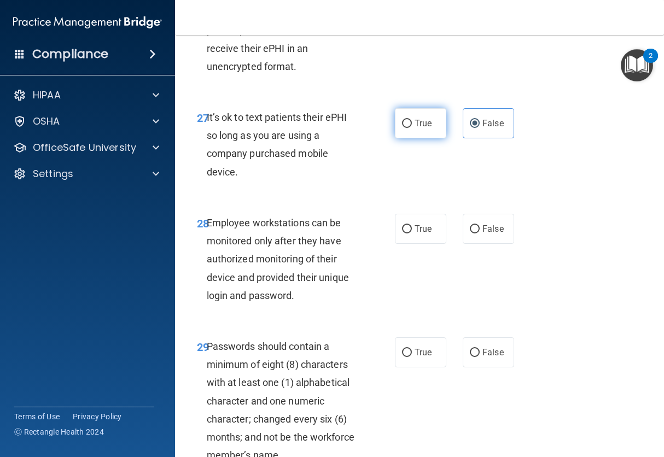
radio input "true"
radio input "false"
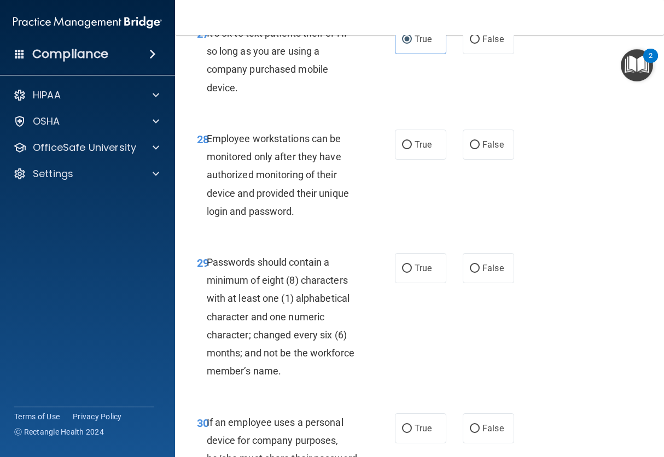
scroll to position [3506, 0]
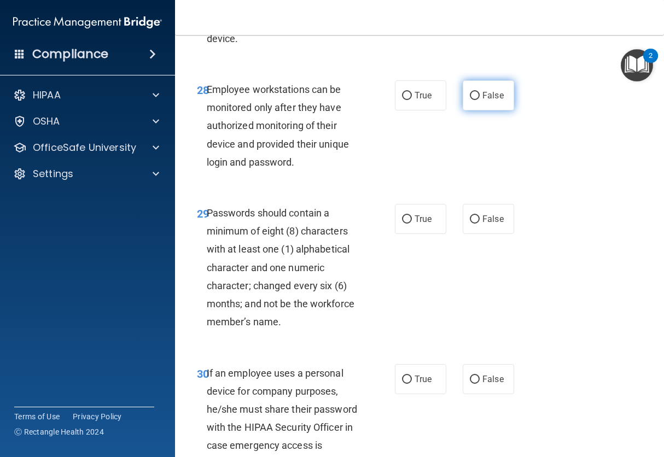
click at [481, 110] on label "False" at bounding box center [487, 95] width 51 height 30
click at [479, 100] on input "False" at bounding box center [475, 96] width 10 height 8
radio input "true"
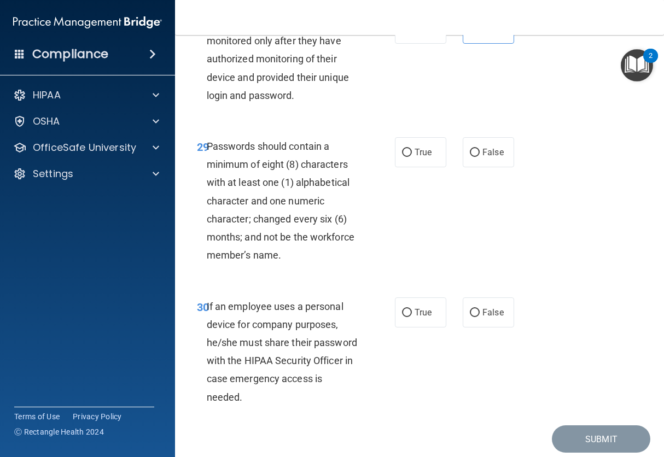
scroll to position [3583, 0]
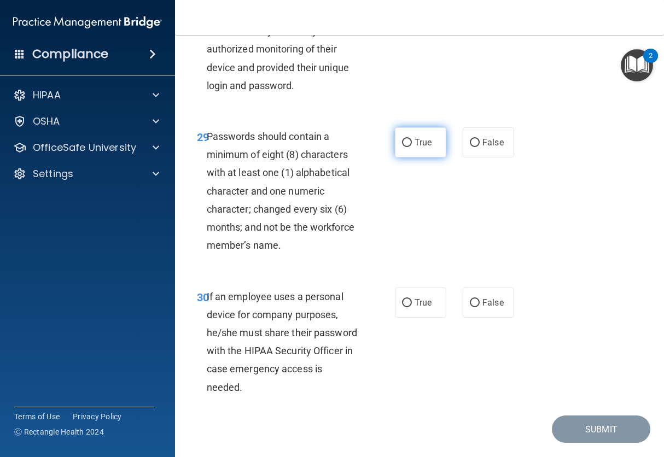
click at [402, 147] on input "True" at bounding box center [407, 143] width 10 height 8
radio input "true"
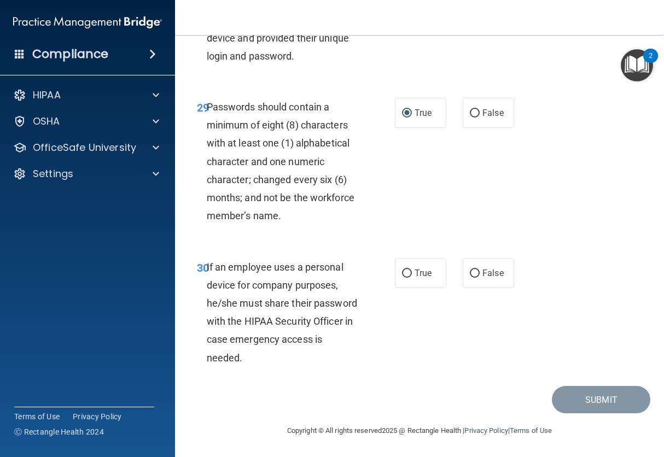
scroll to position [3649, 0]
click at [484, 277] on span "False" at bounding box center [492, 273] width 21 height 10
click at [479, 277] on input "False" at bounding box center [475, 273] width 10 height 8
radio input "true"
click at [584, 400] on button "Submit" at bounding box center [600, 400] width 98 height 28
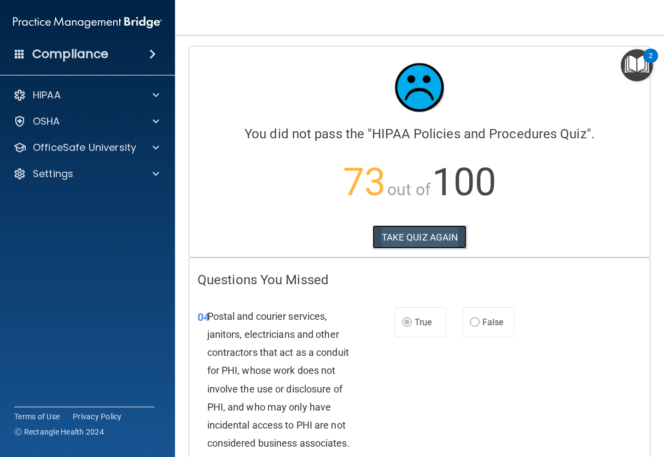
click at [424, 239] on button "TAKE QUIZ AGAIN" at bounding box center [419, 237] width 95 height 24
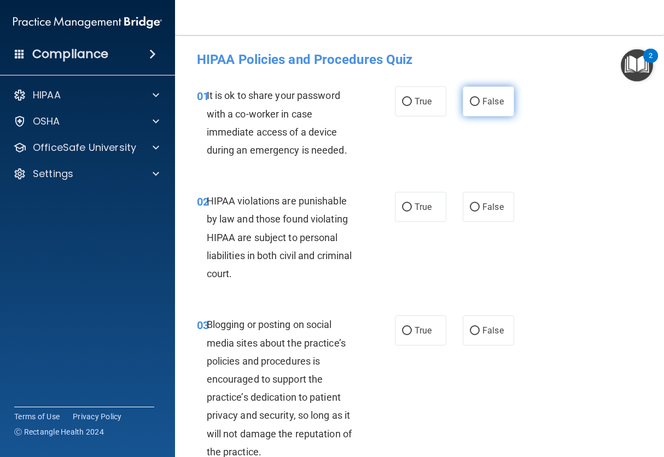
click at [489, 102] on span "False" at bounding box center [492, 101] width 21 height 10
click at [479, 102] on input "False" at bounding box center [475, 102] width 10 height 8
radio input "true"
click at [638, 68] on img "Open Resource Center, 2 new notifications" at bounding box center [636, 65] width 32 height 32
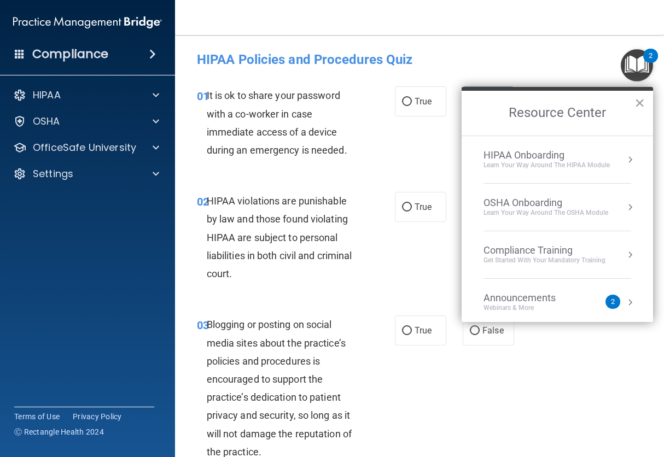
click at [565, 259] on div "Get Started with your mandatory training" at bounding box center [544, 260] width 122 height 9
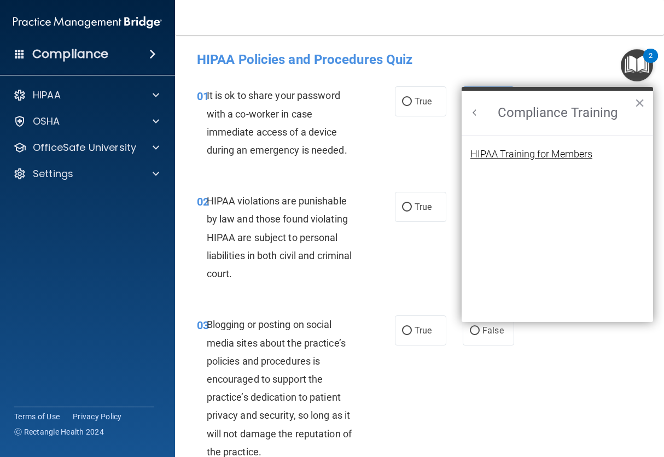
click at [570, 152] on div "HIPAA Training for Members" at bounding box center [531, 154] width 122 height 10
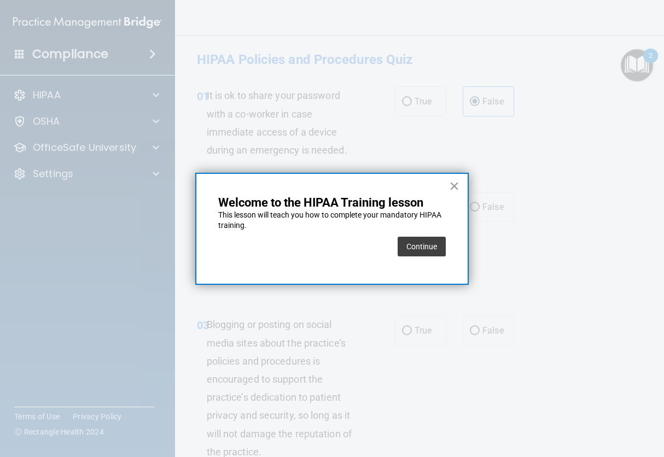
click at [449, 190] on button "×" at bounding box center [454, 185] width 10 height 17
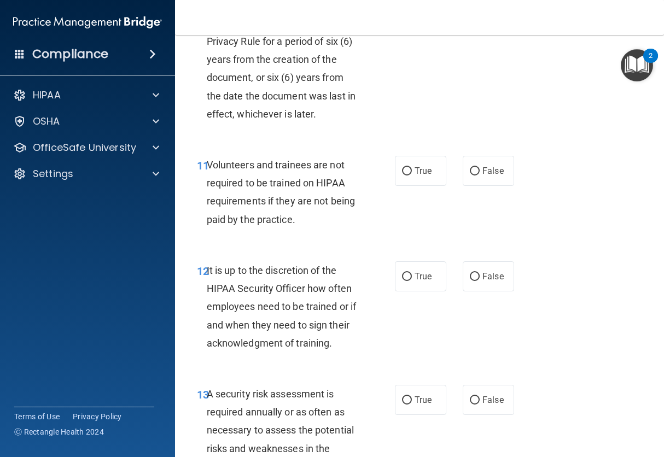
scroll to position [1478, 0]
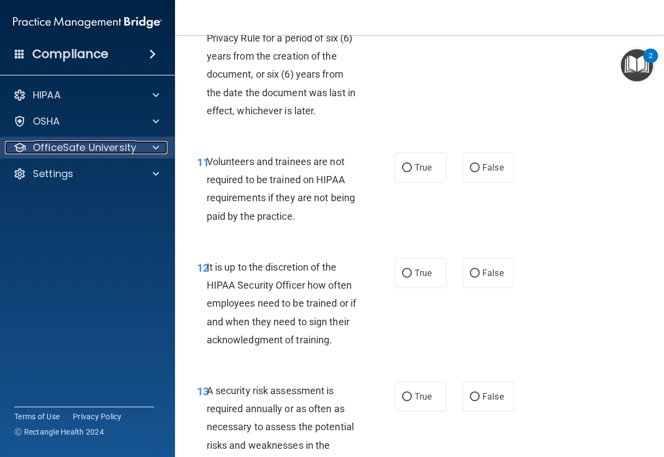
click at [103, 146] on p "OfficeSafe University" at bounding box center [84, 147] width 103 height 13
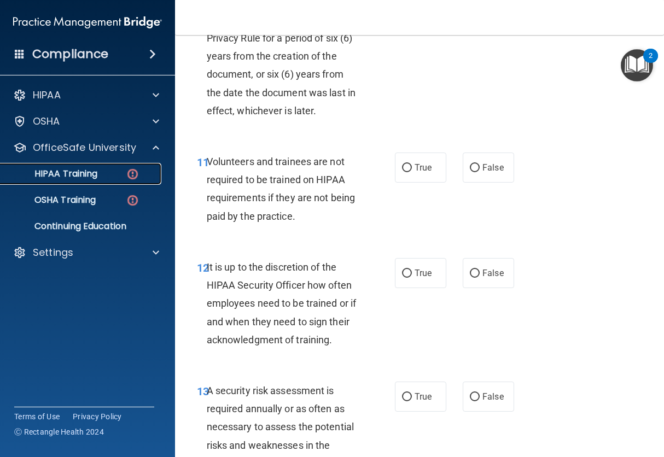
click at [81, 175] on p "HIPAA Training" at bounding box center [52, 173] width 90 height 11
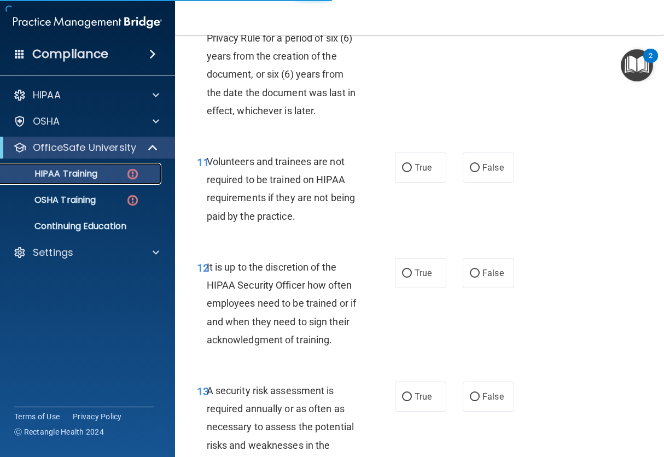
scroll to position [365, 0]
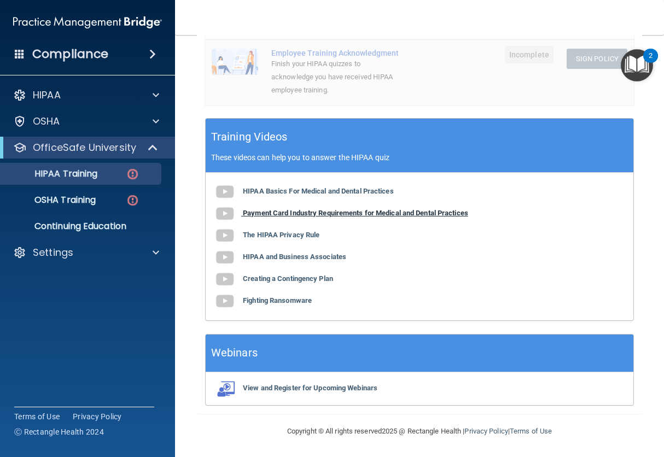
click at [346, 213] on b "Payment Card Industry Requirements for Medical and Dental Practices" at bounding box center [355, 213] width 225 height 8
